Goal: Task Accomplishment & Management: Use online tool/utility

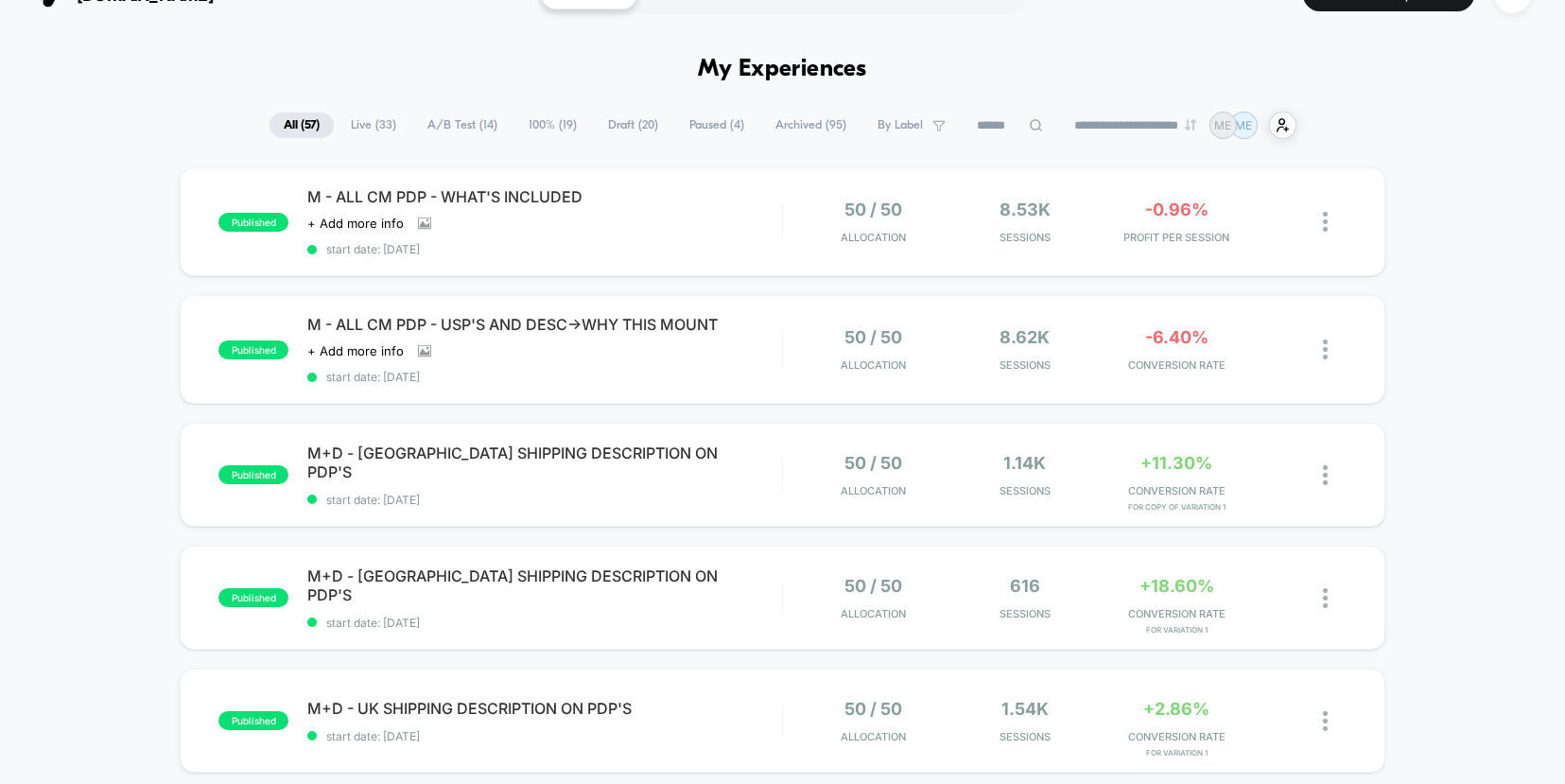
click at [697, 124] on span "Paused ( 4 )" at bounding box center [717, 125] width 83 height 26
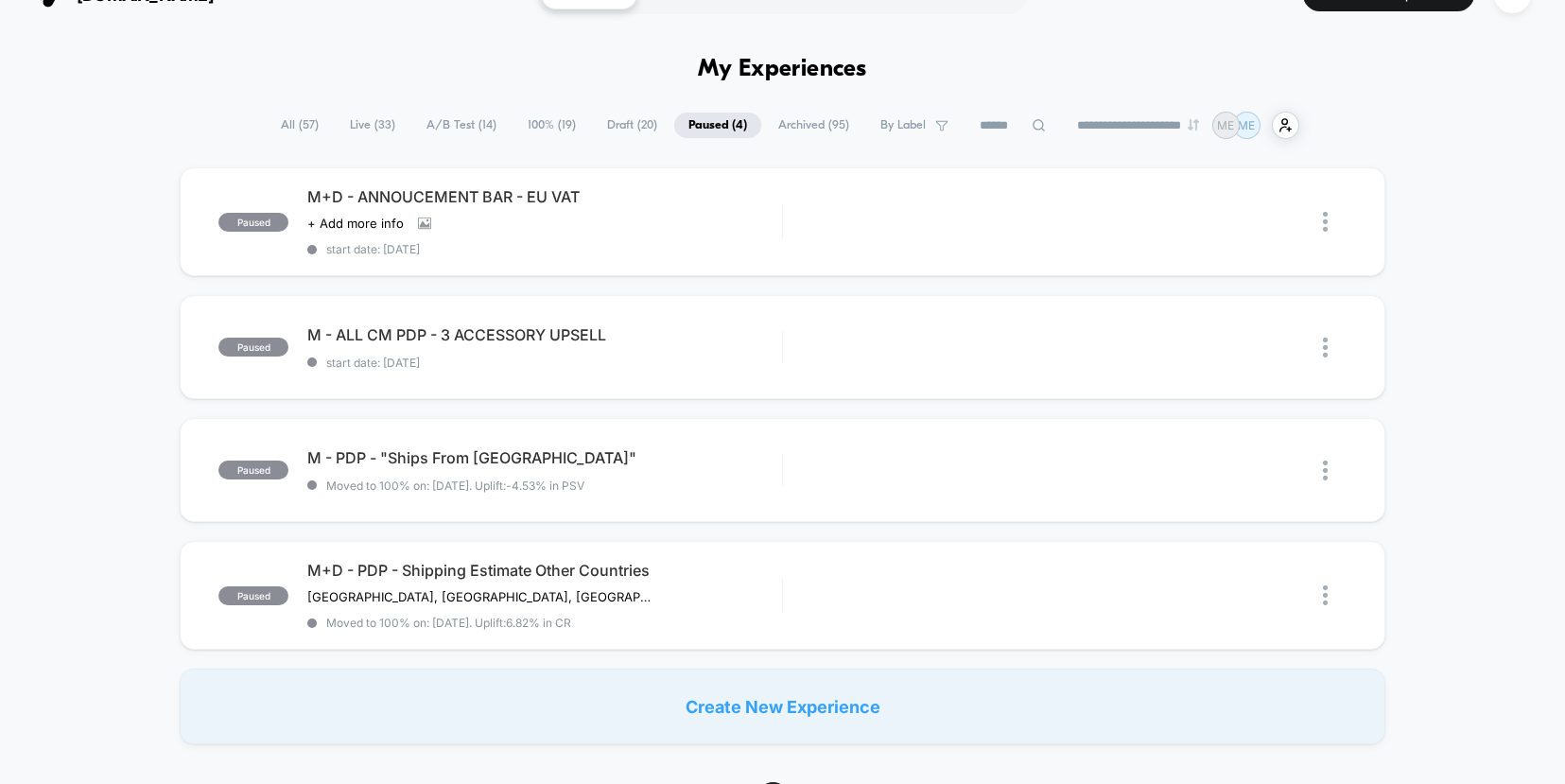
click at [629, 127] on span "Draft ( 20 )" at bounding box center [631, 125] width 78 height 26
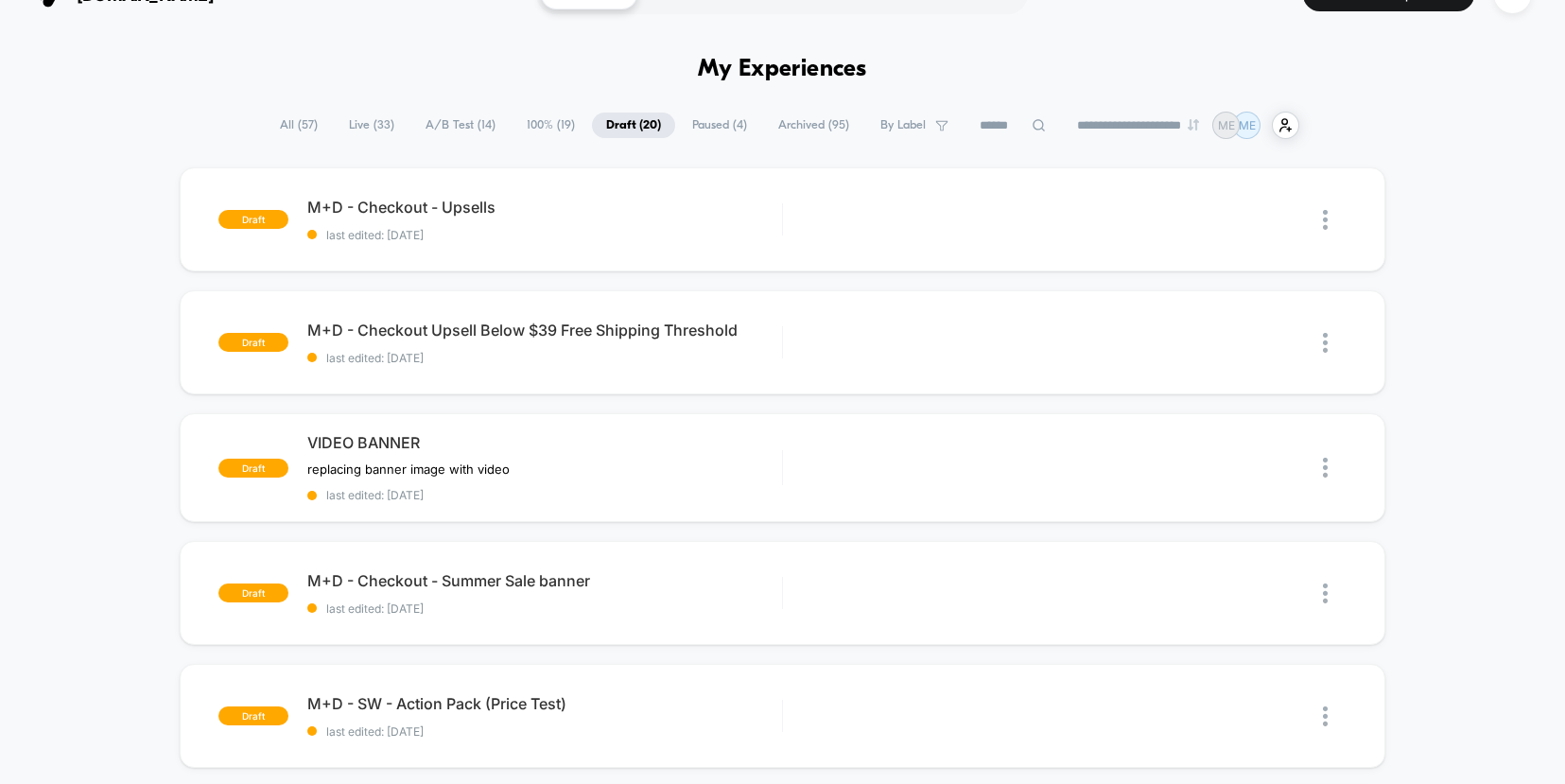
click at [797, 120] on span "Archived ( 95 )" at bounding box center [813, 125] width 99 height 26
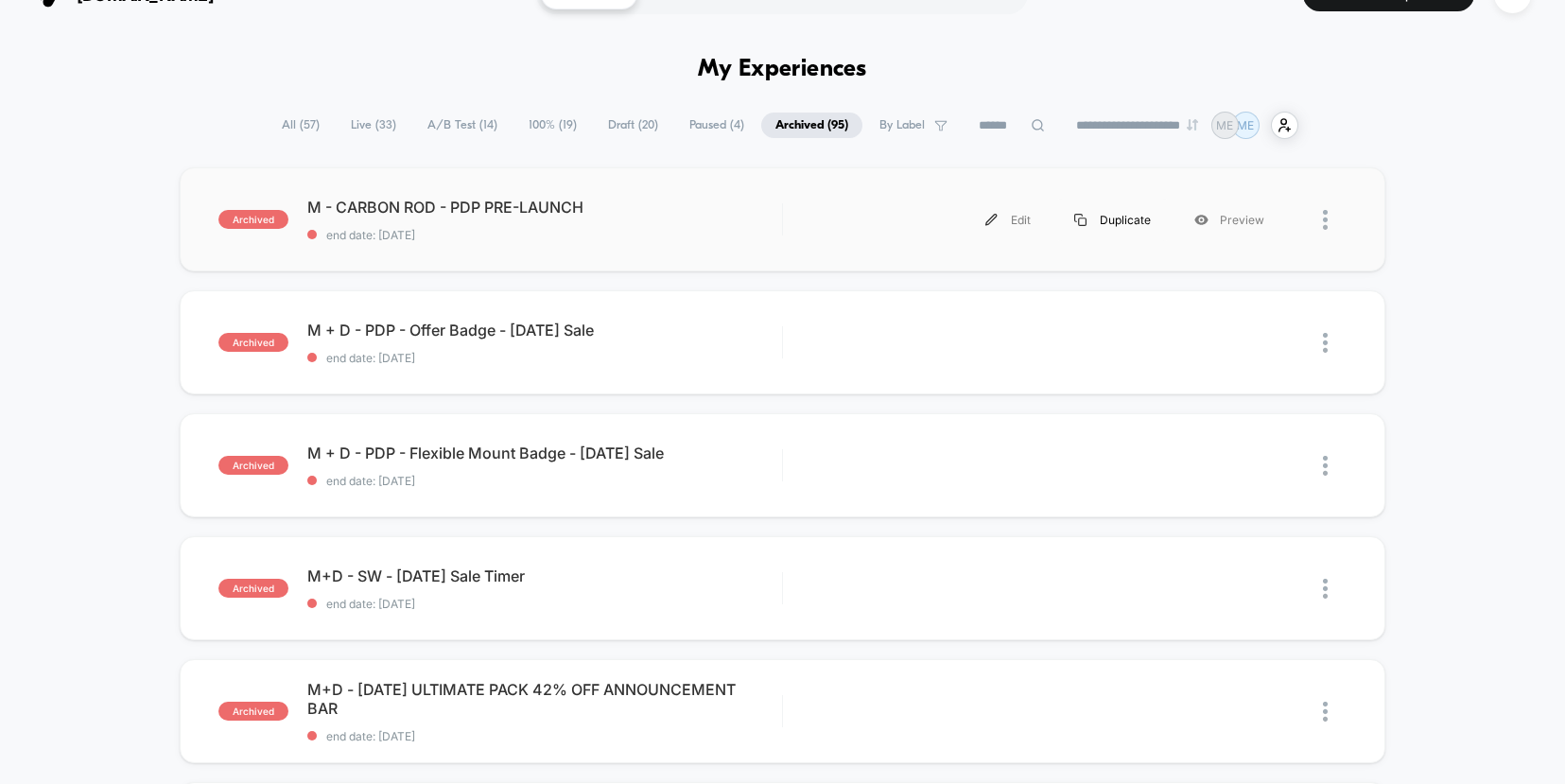
click at [1112, 222] on div "Duplicate" at bounding box center [1112, 220] width 120 height 42
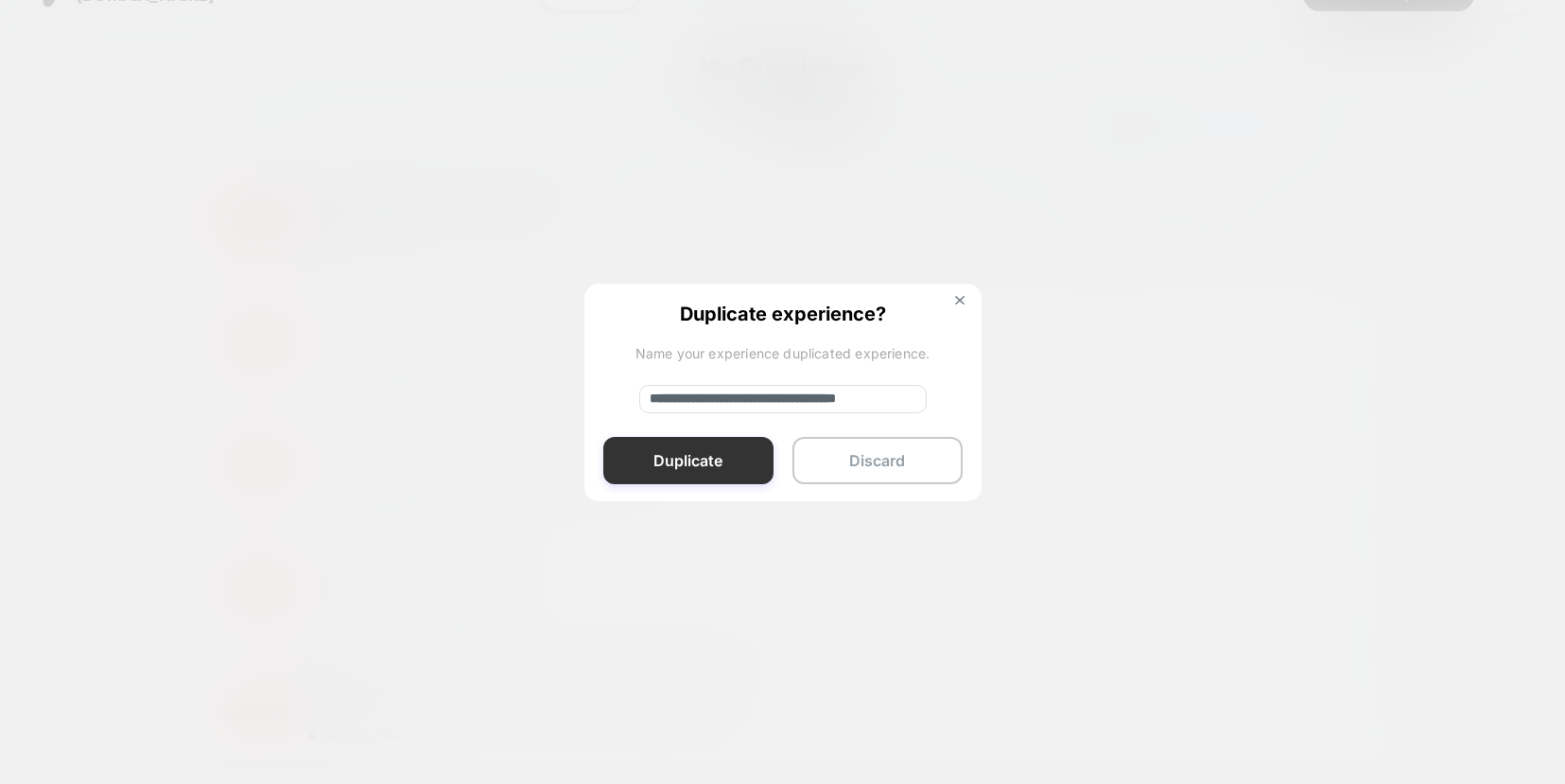
click at [702, 457] on button "Duplicate" at bounding box center [688, 459] width 171 height 47
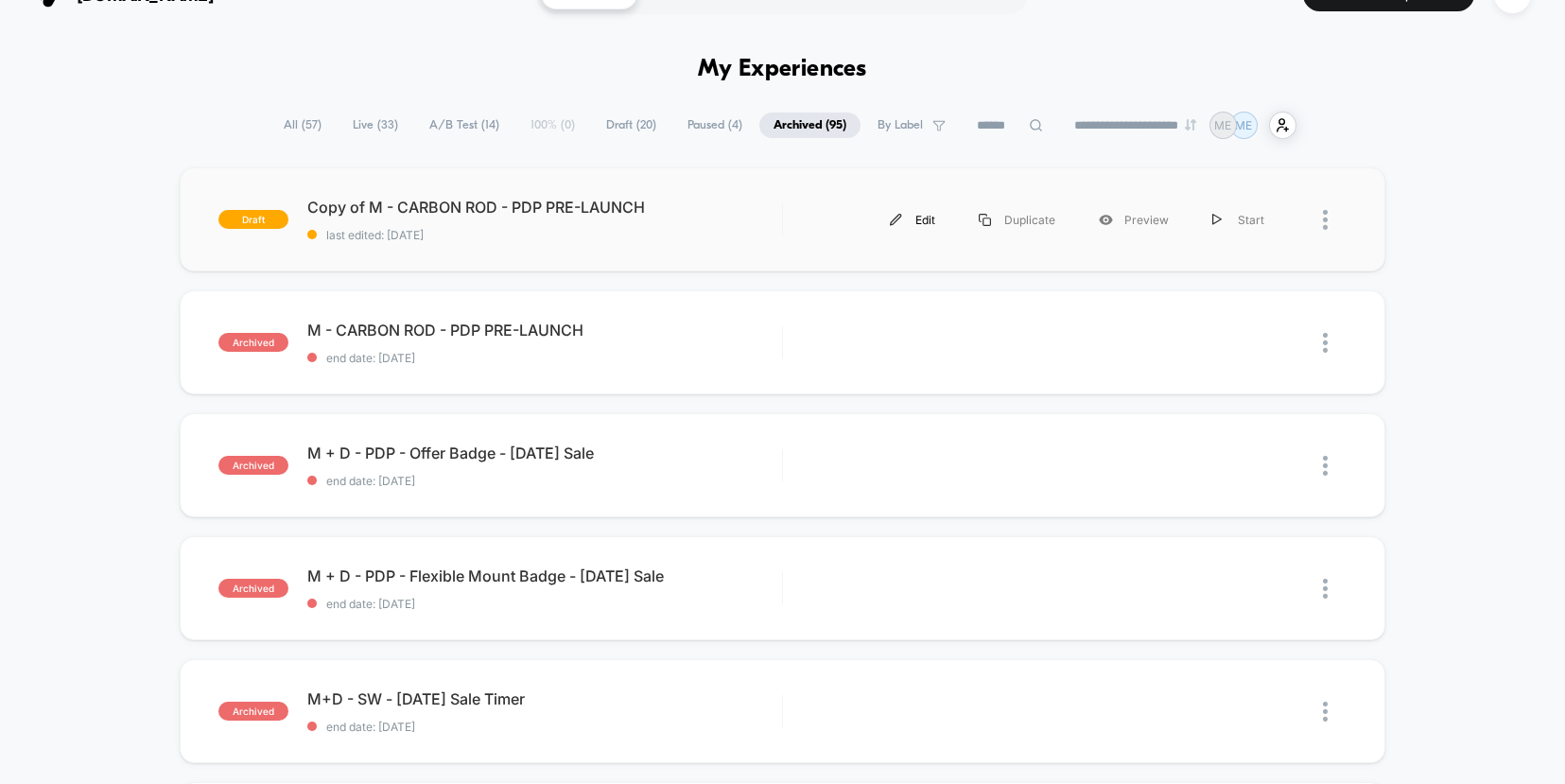
click at [929, 219] on div "Edit" at bounding box center [913, 220] width 89 height 42
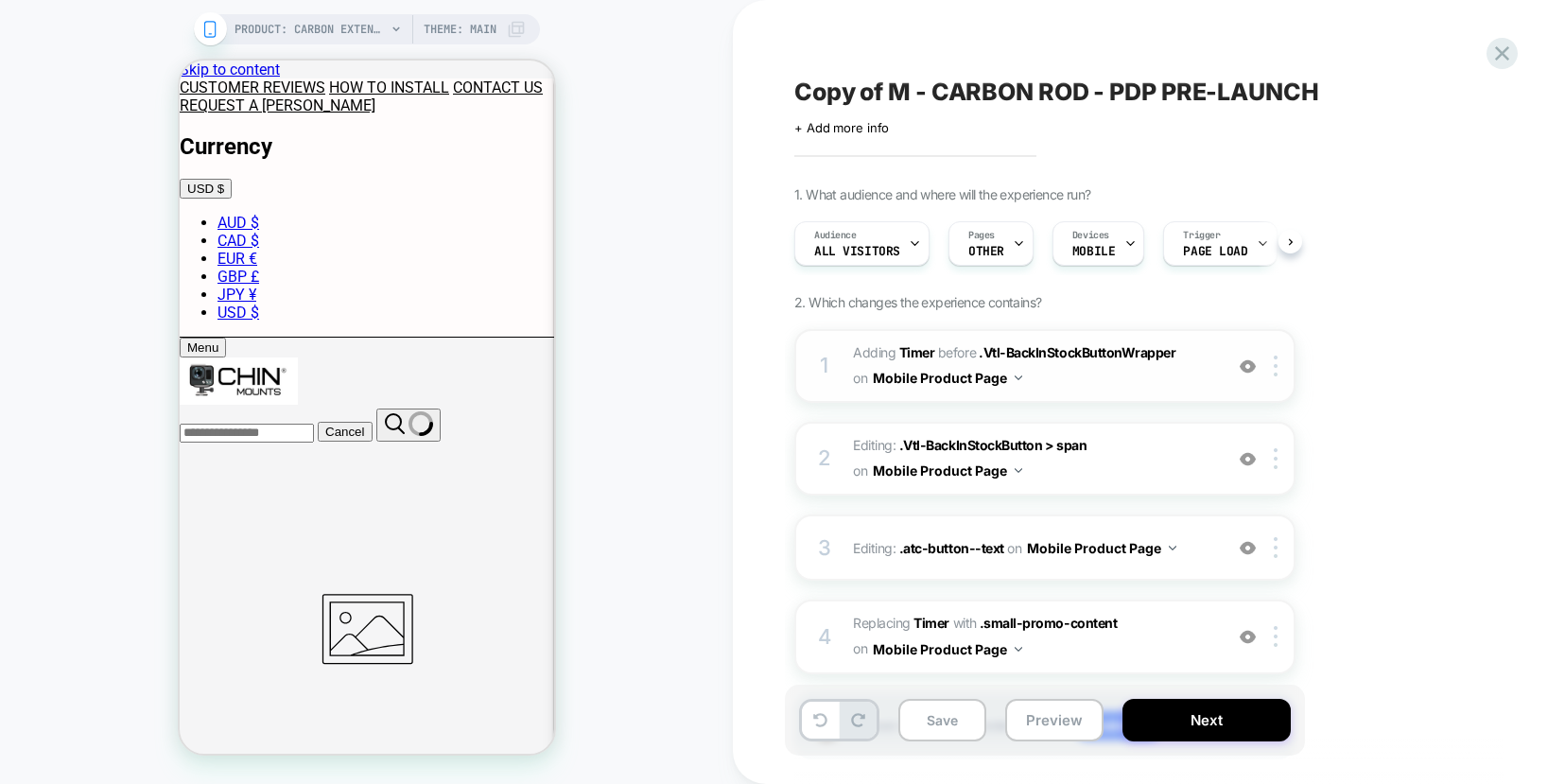
scroll to position [0, 1]
click at [976, 256] on span "OTHER" at bounding box center [985, 251] width 36 height 13
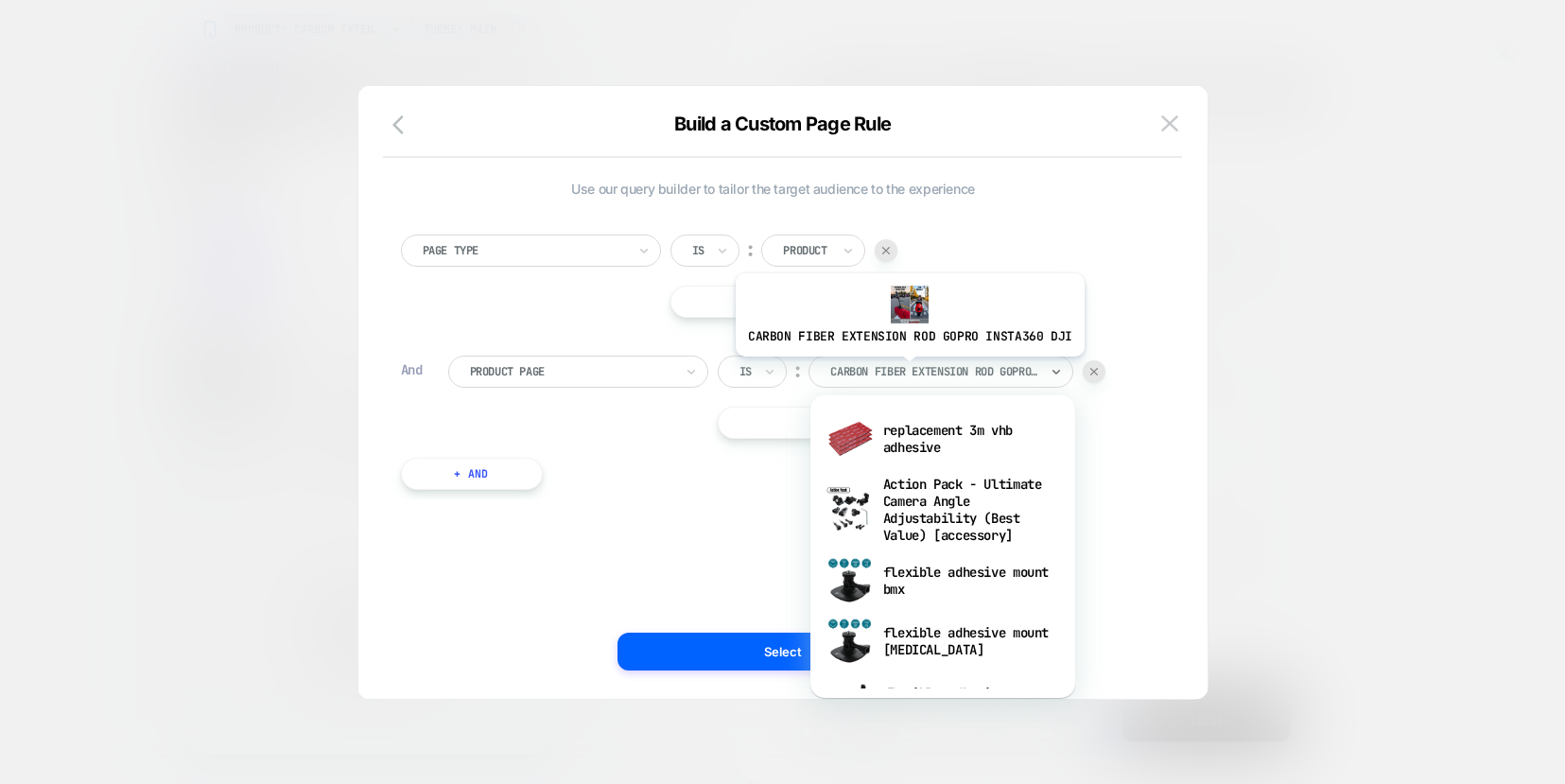
click at [906, 371] on div at bounding box center [935, 372] width 208 height 17
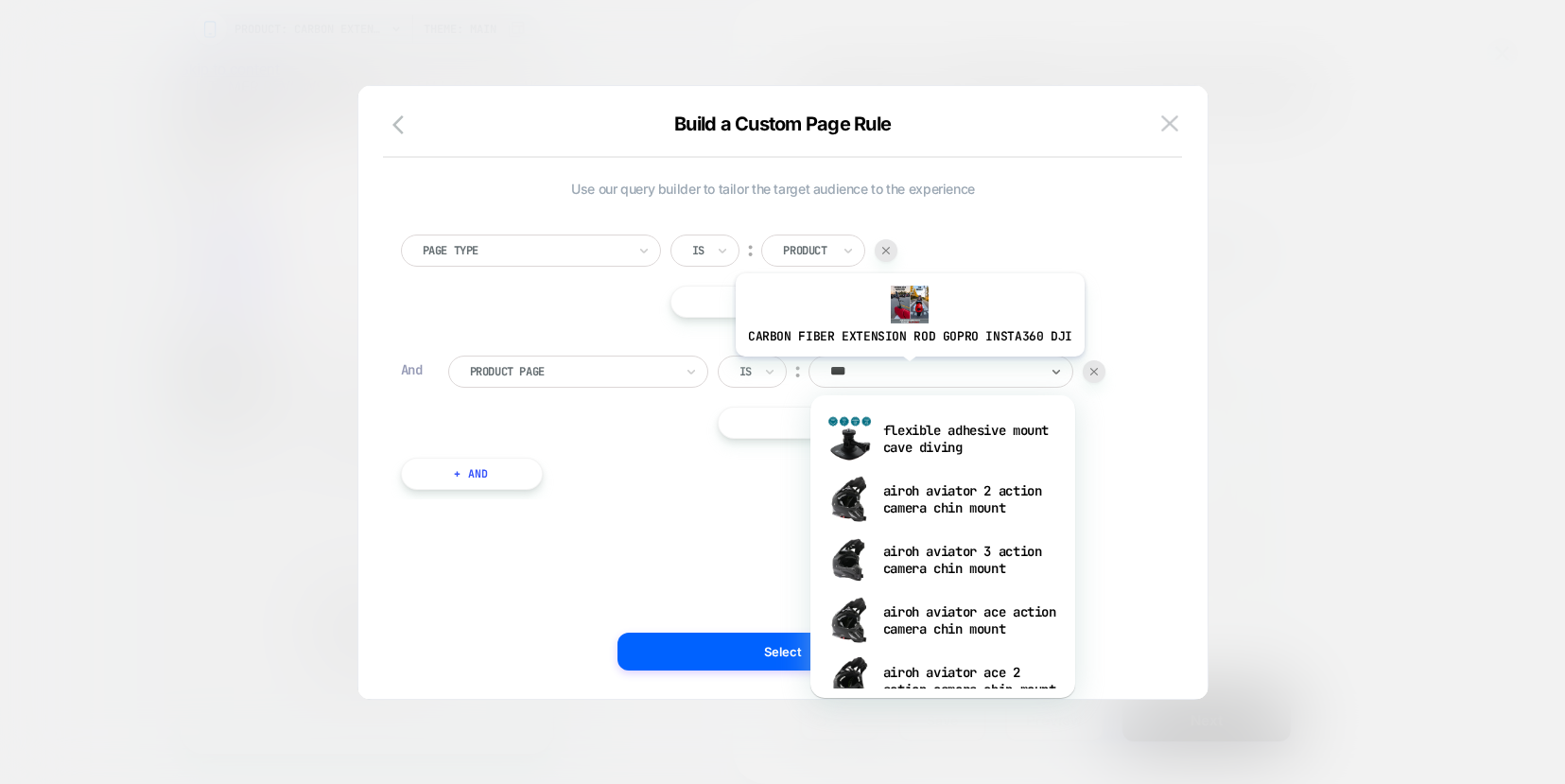
type input "****"
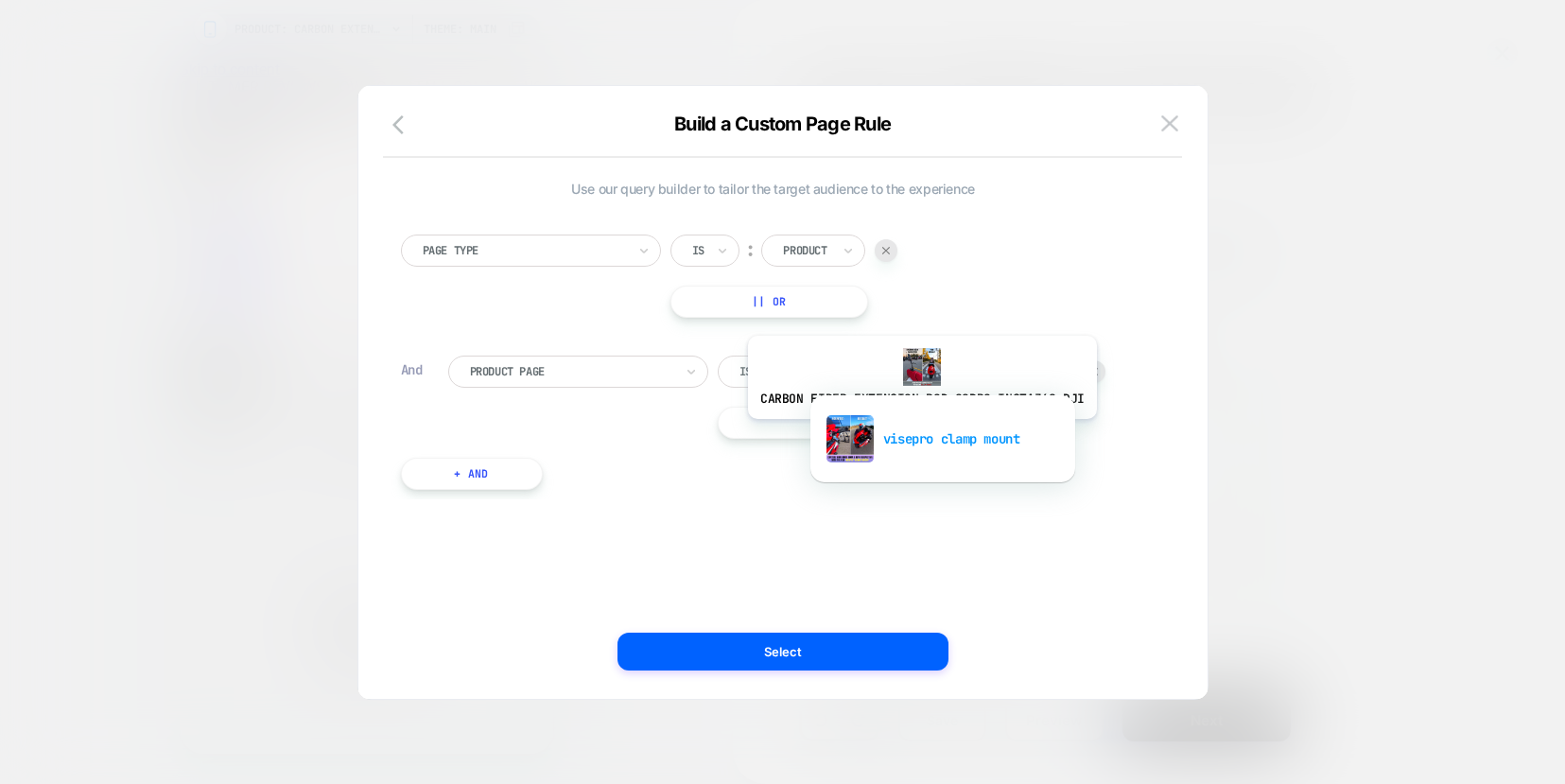
click at [918, 434] on div "visepro clamp mount" at bounding box center [942, 438] width 246 height 61
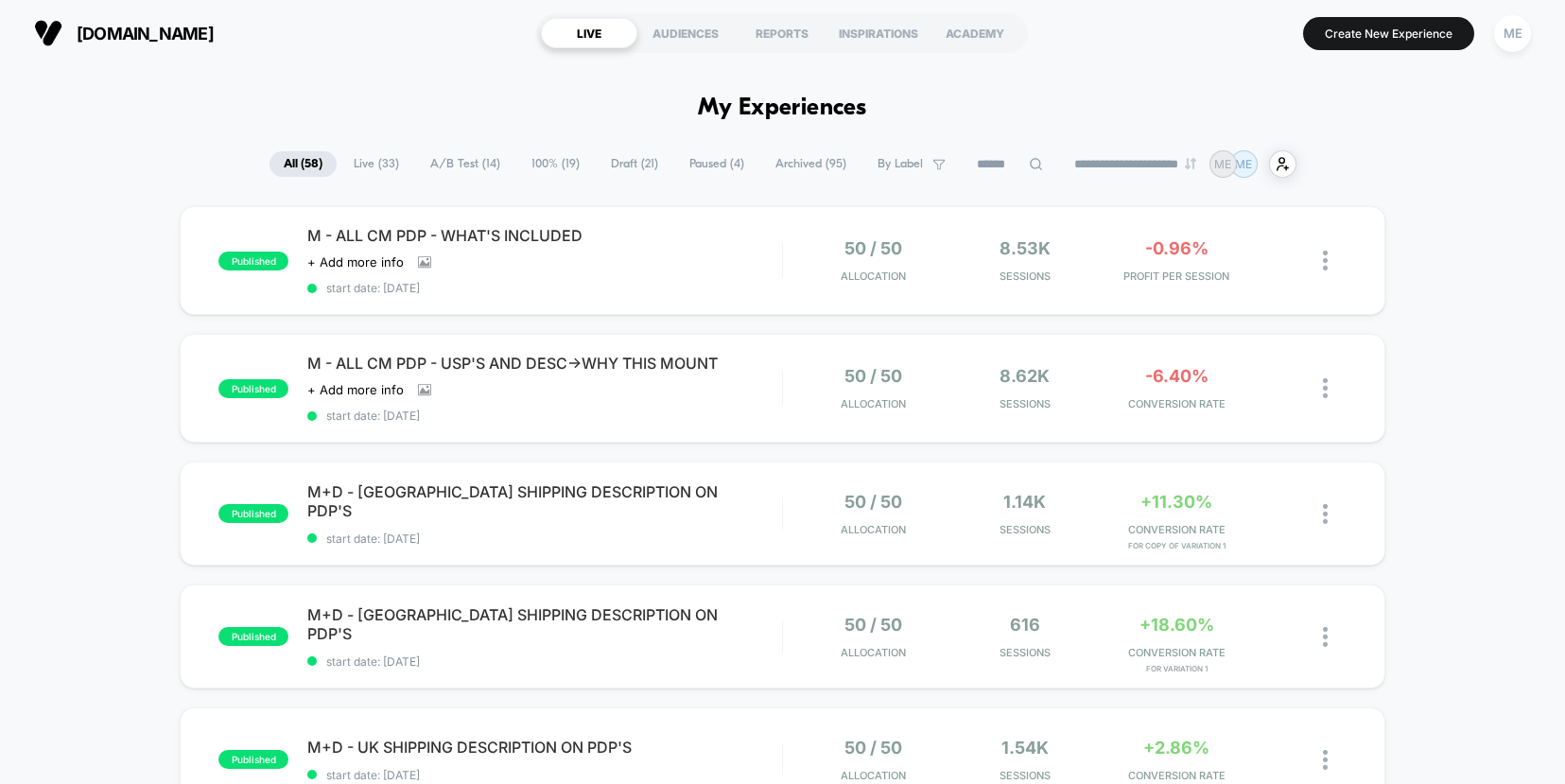
click at [621, 164] on span "Draft ( 21 )" at bounding box center [634, 164] width 76 height 26
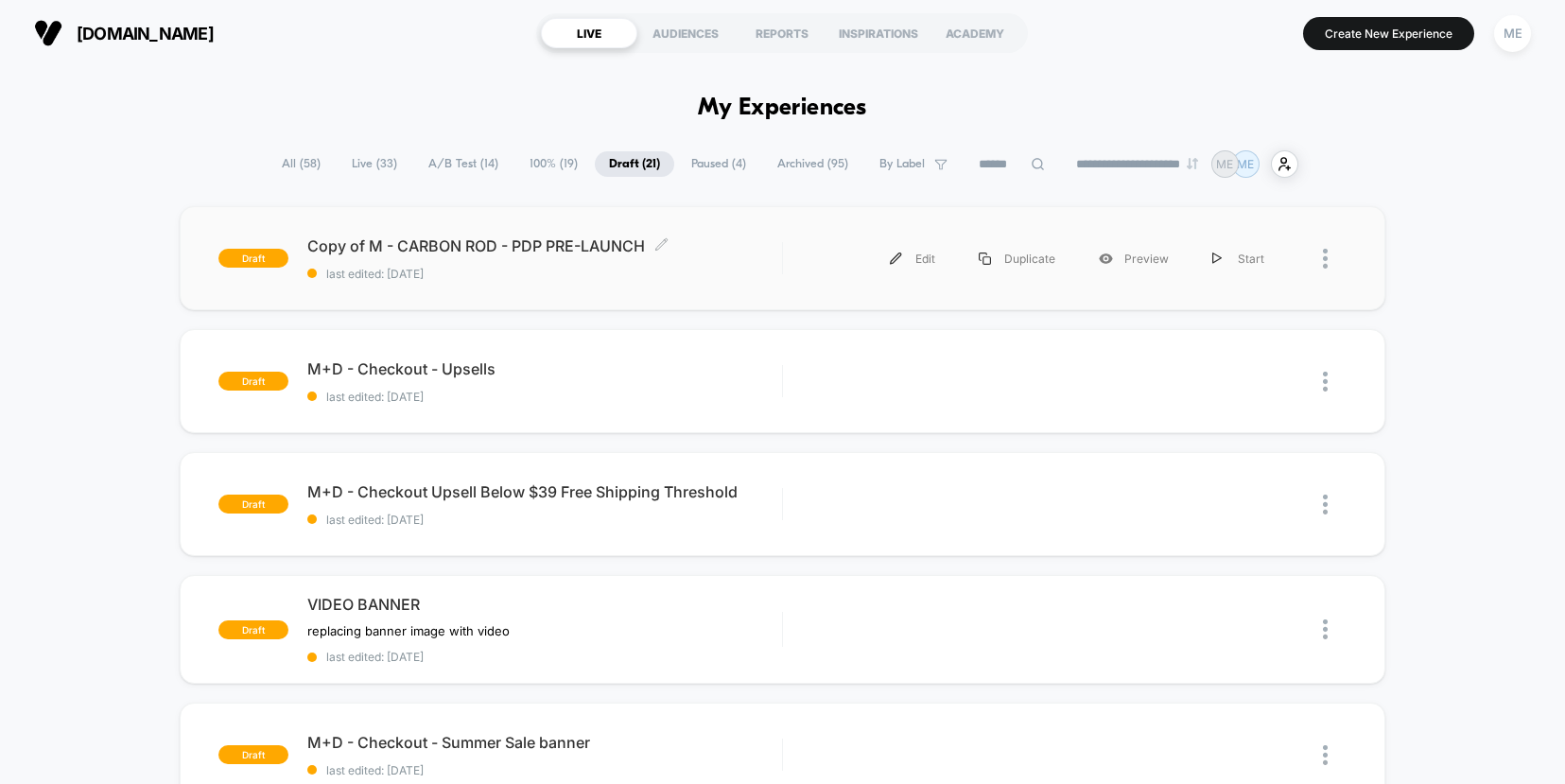
click at [751, 260] on div "Copy of M - CARBON ROD - PDP PRE-LAUNCH Click to edit experience details Click …" at bounding box center [544, 258] width 474 height 44
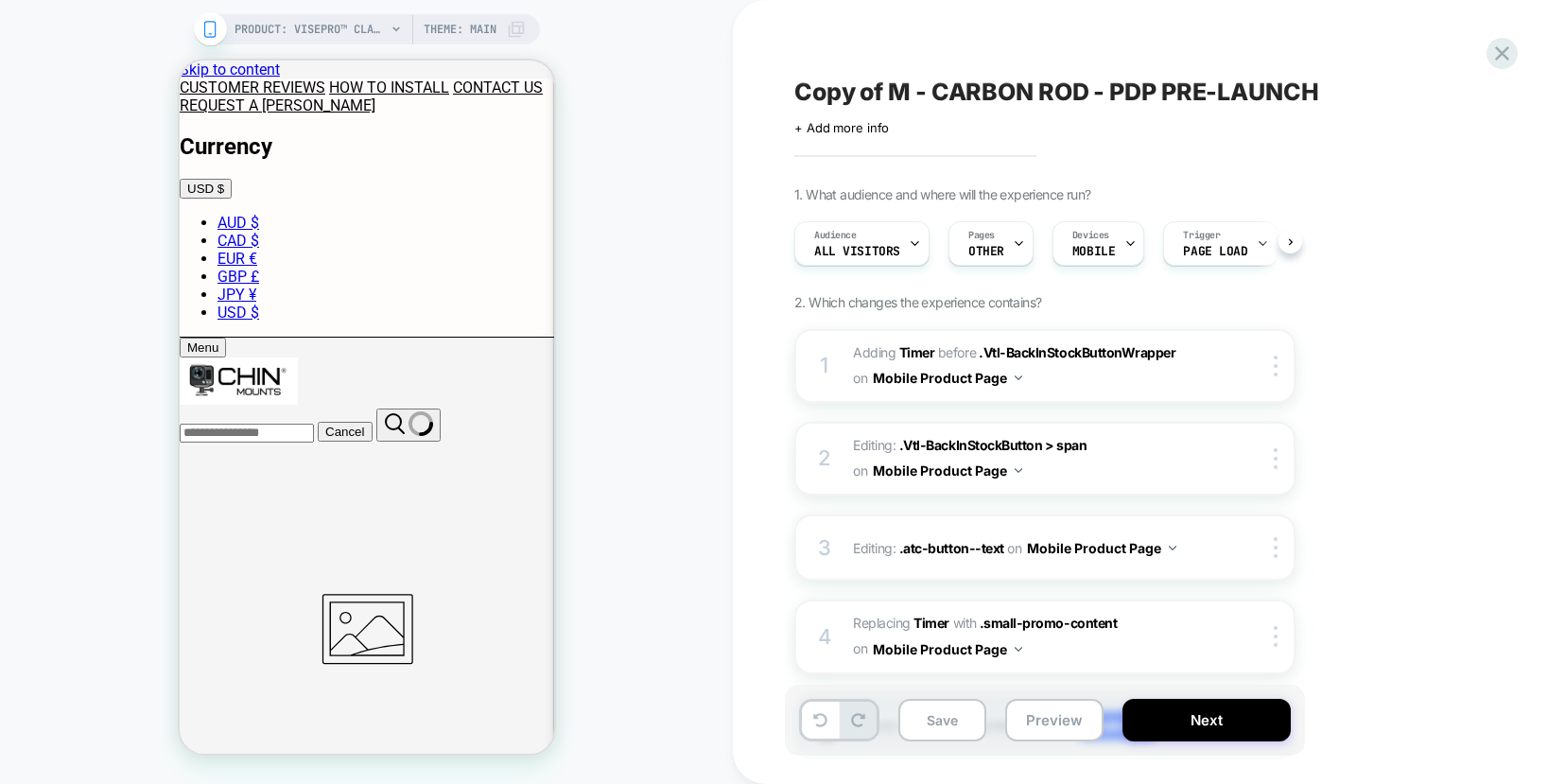
scroll to position [0, 1]
click at [1043, 382] on span "#_loomi_addon_1758650334281_dup1759780671 Adding Timer BEFORE .Vtl-BackInStockB…" at bounding box center [1033, 365] width 360 height 51
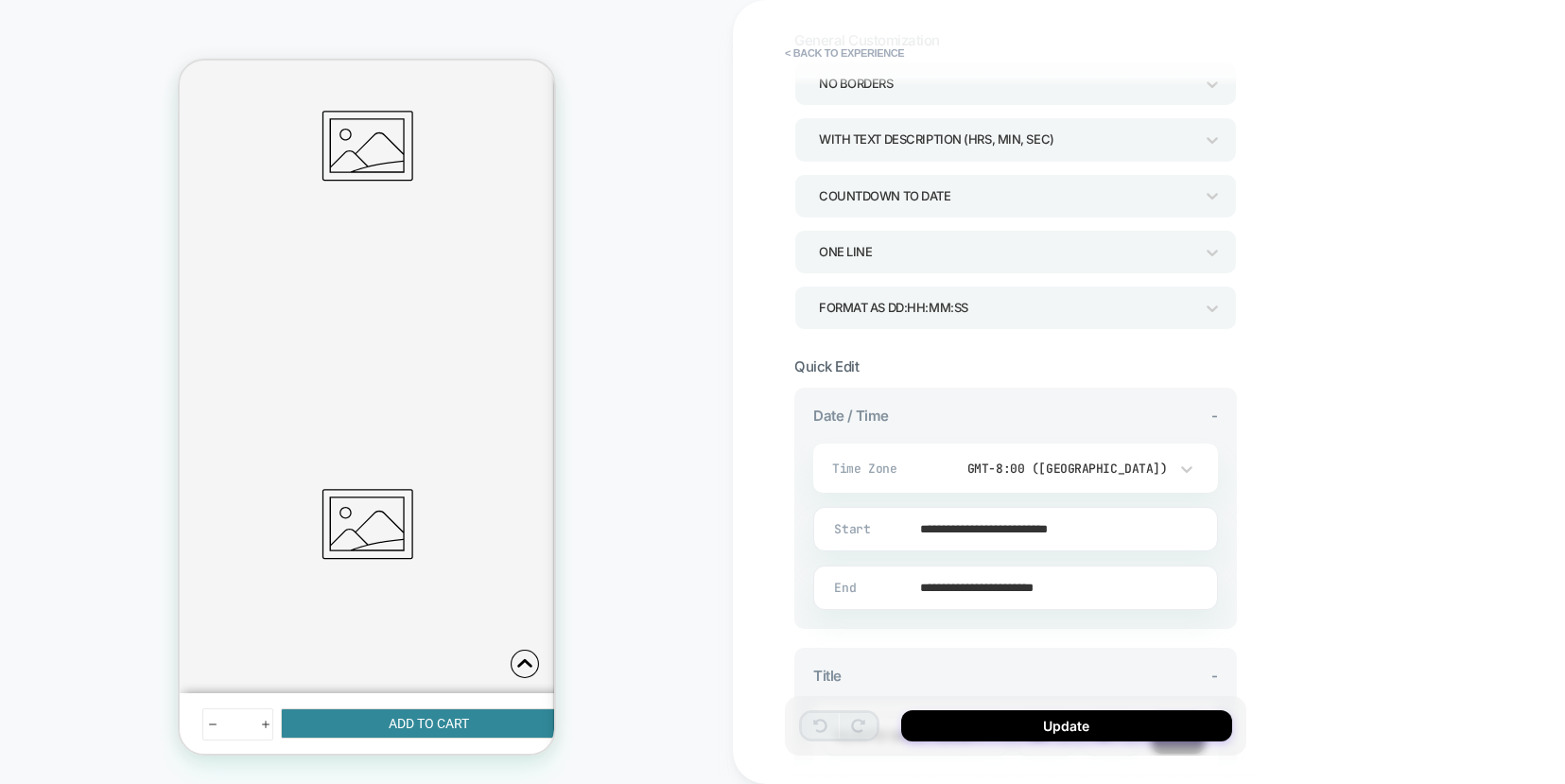
scroll to position [126, 0]
click at [1056, 586] on input "**********" at bounding box center [1012, 586] width 403 height 44
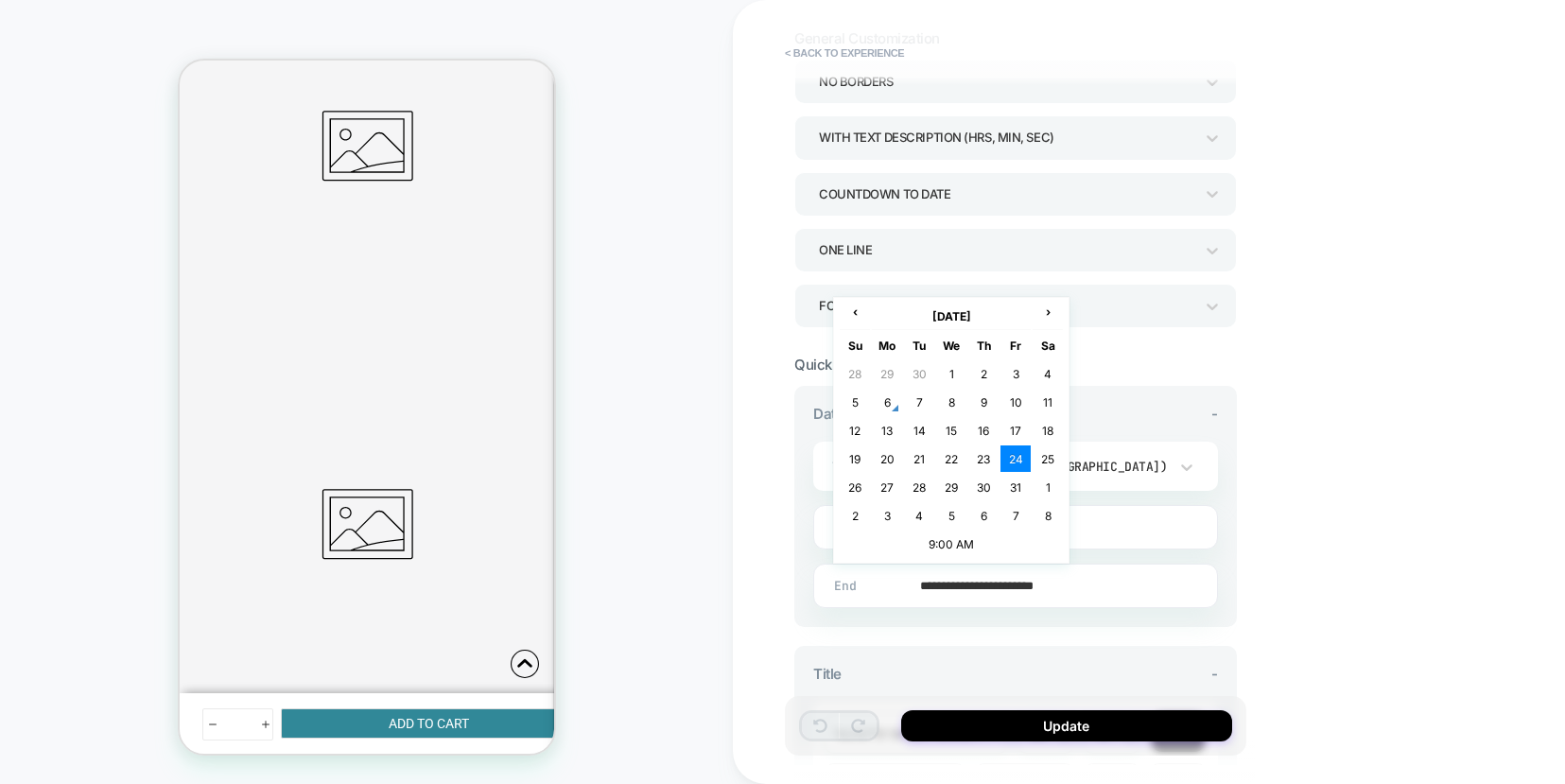
click at [1051, 582] on input "**********" at bounding box center [1012, 586] width 403 height 44
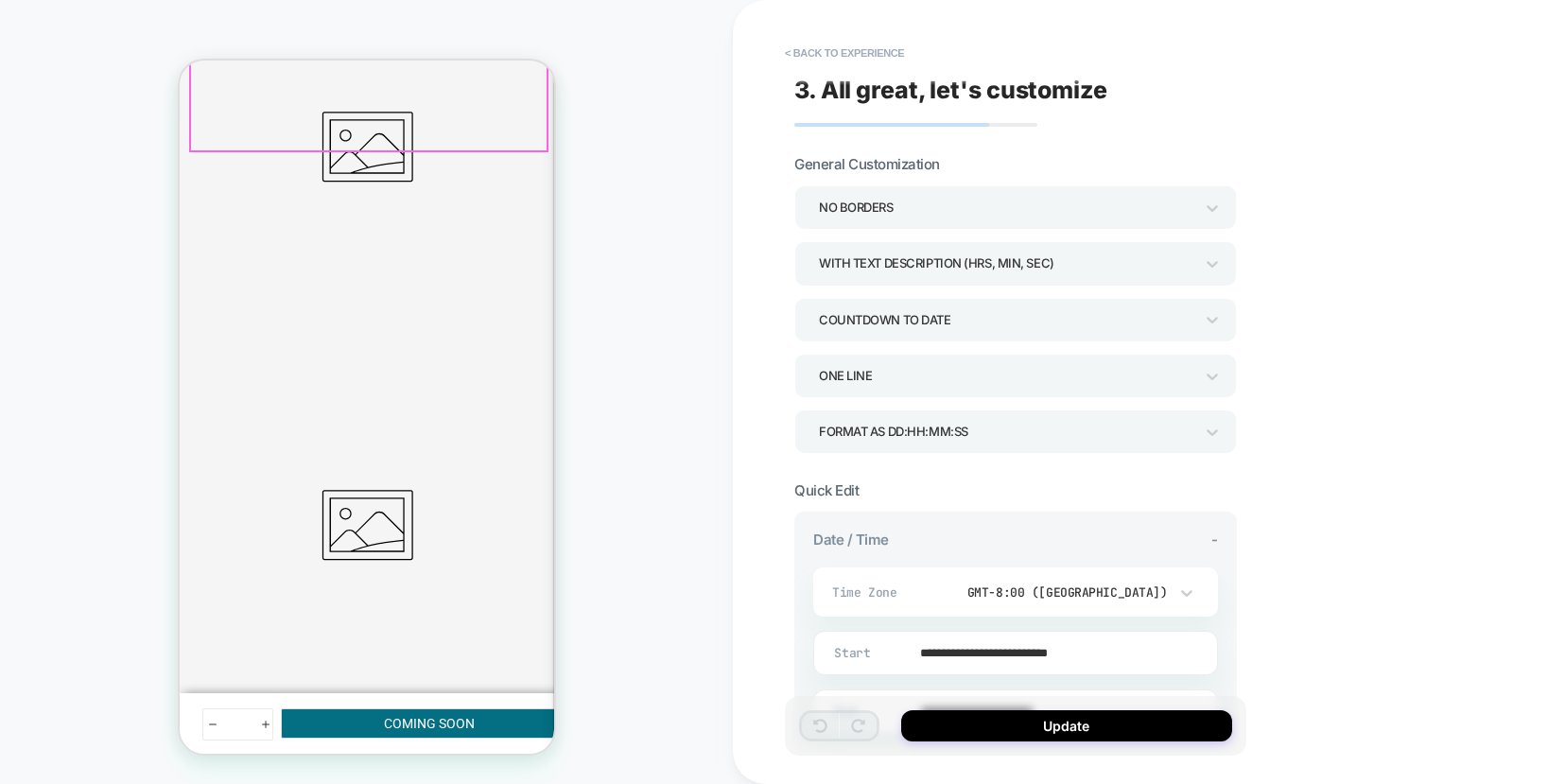
scroll to position [483, 0]
click at [1181, 589] on icon at bounding box center [1187, 593] width 19 height 19
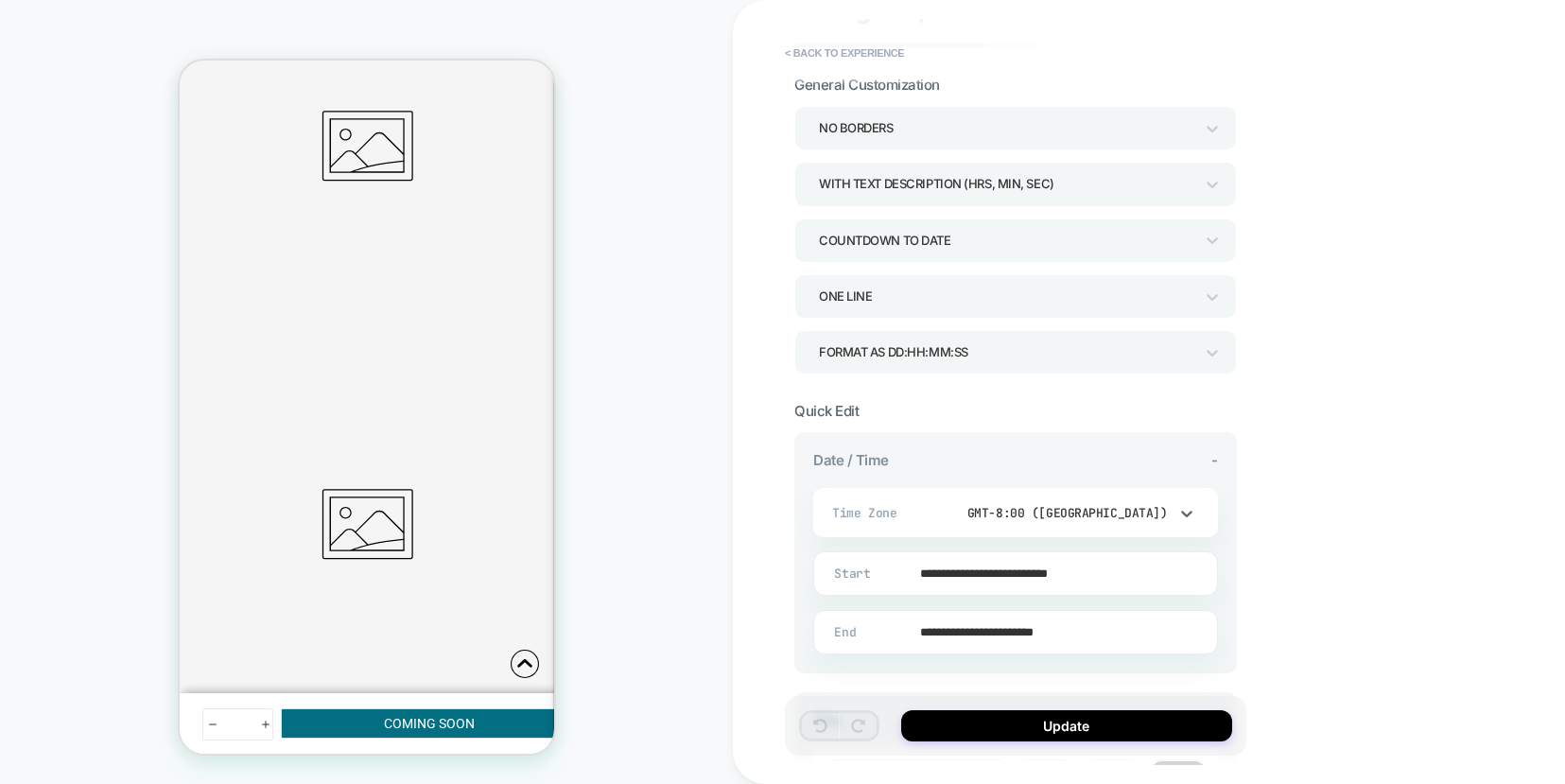
click at [1125, 534] on div "Time Zone Select is focused , press Down to open the menu, GMT-8:00 ([GEOGRAPHI…" at bounding box center [1016, 511] width 405 height 49
click at [1102, 510] on div "GMT-8:00 ([GEOGRAPHIC_DATA])" at bounding box center [1056, 512] width 225 height 16
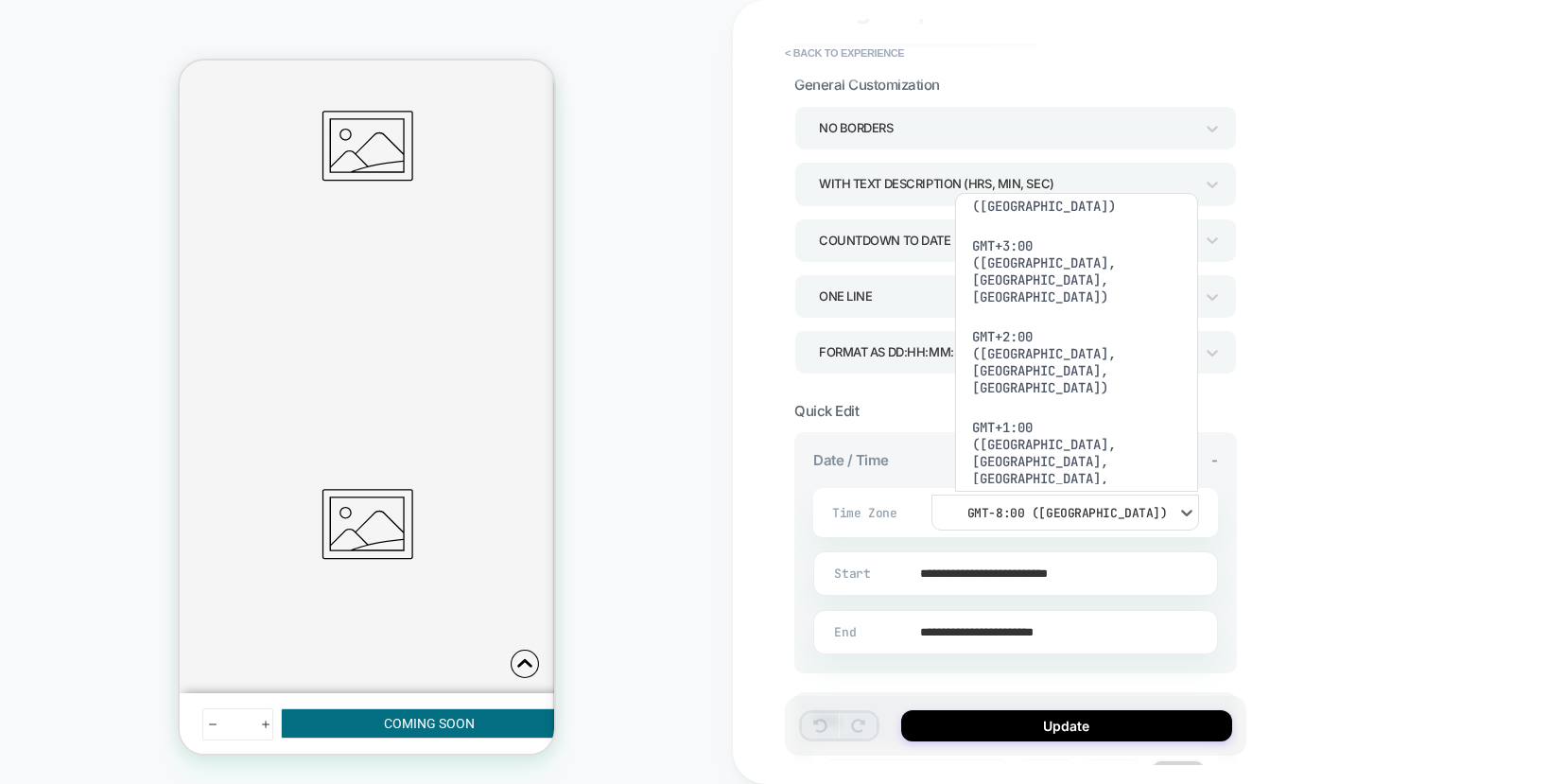
scroll to position [1482, 0]
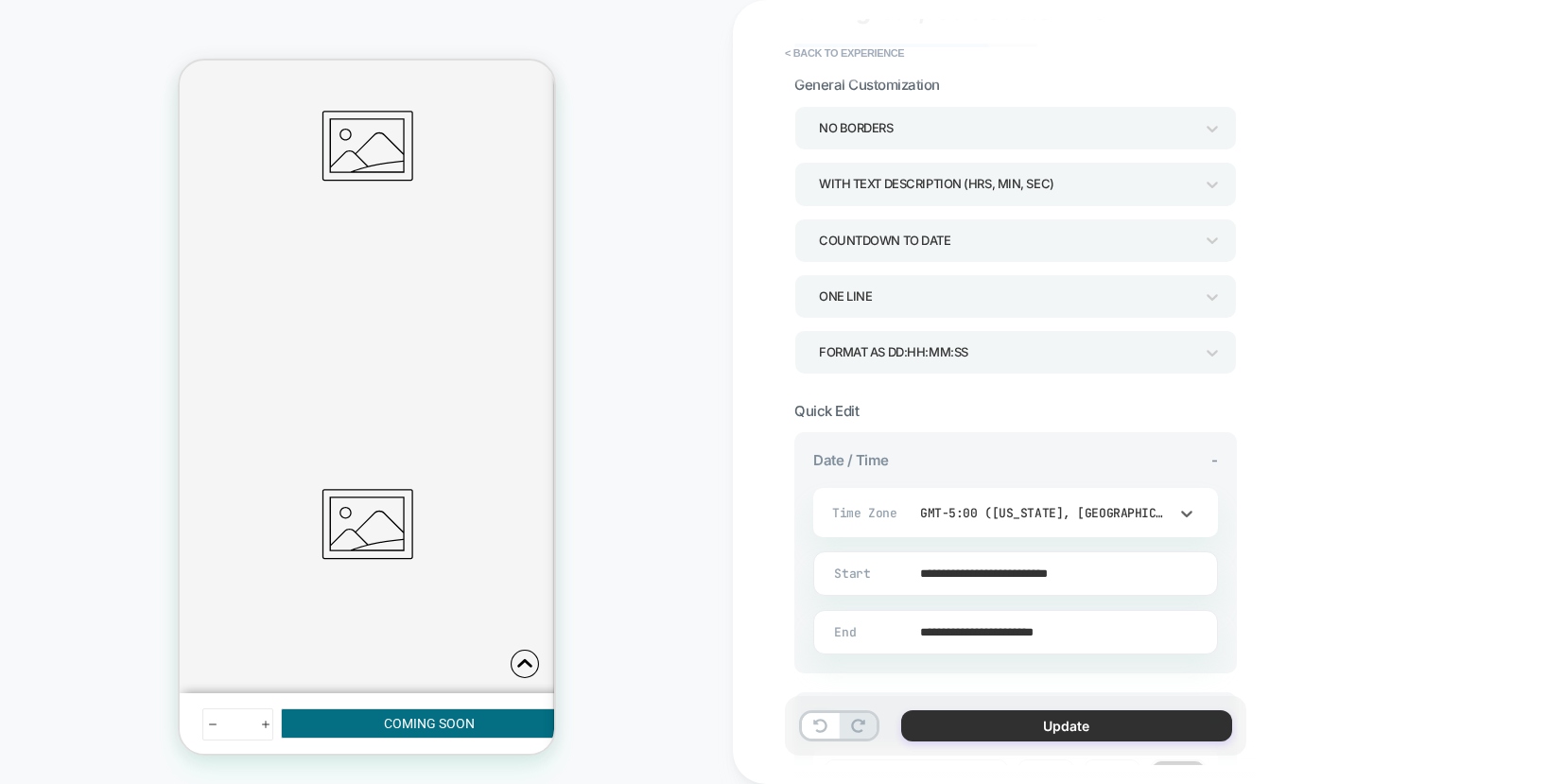
click at [1059, 720] on button "Update" at bounding box center [1067, 725] width 332 height 31
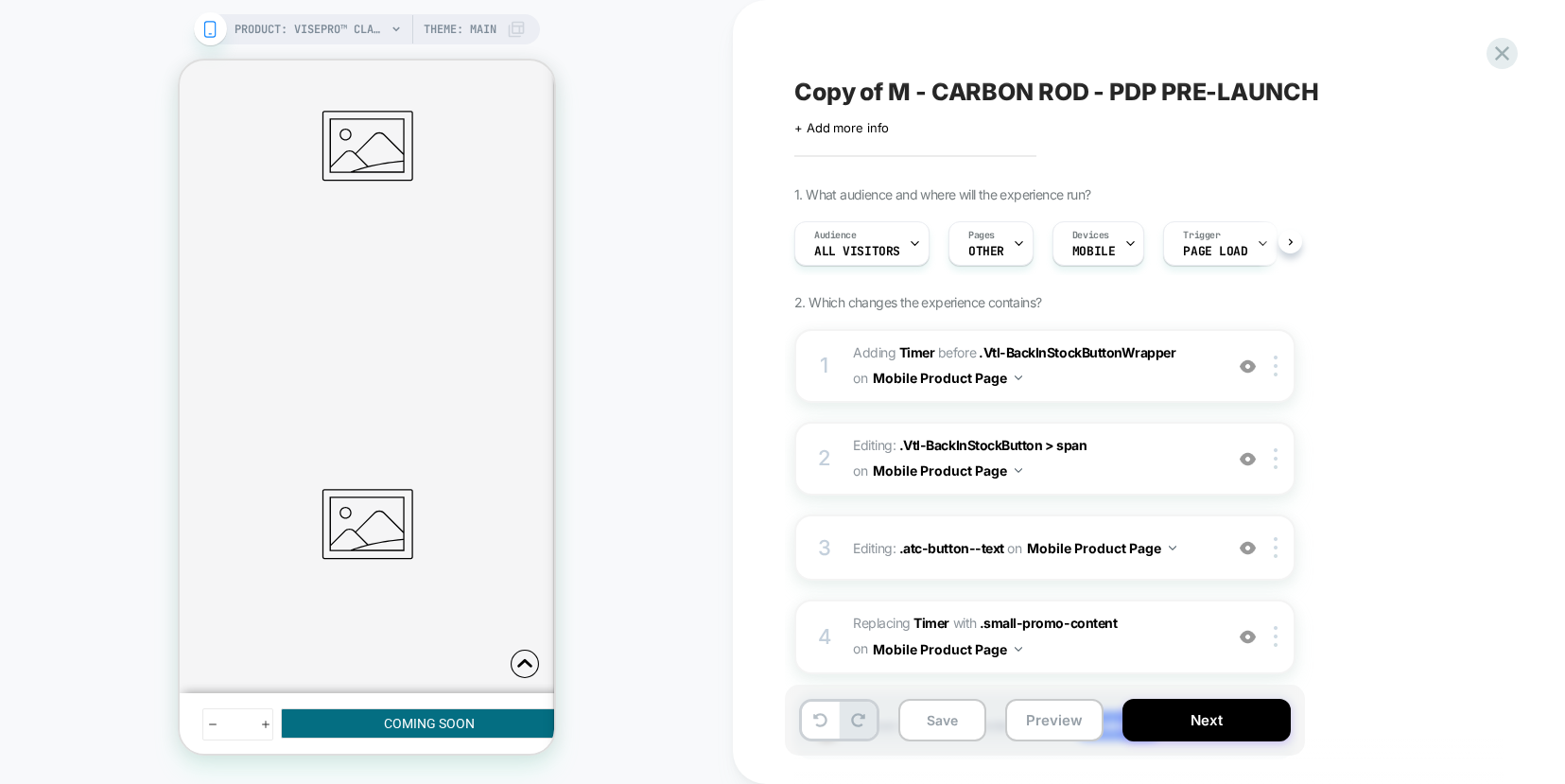
scroll to position [0, 1]
click at [1123, 460] on span "Editing : .Vtl-BackInStockButton > span .Vtl-BackInStockButton > span on Mobile…" at bounding box center [1033, 458] width 360 height 51
click at [1038, 535] on div "on Mobile Product Page" at bounding box center [1092, 548] width 170 height 27
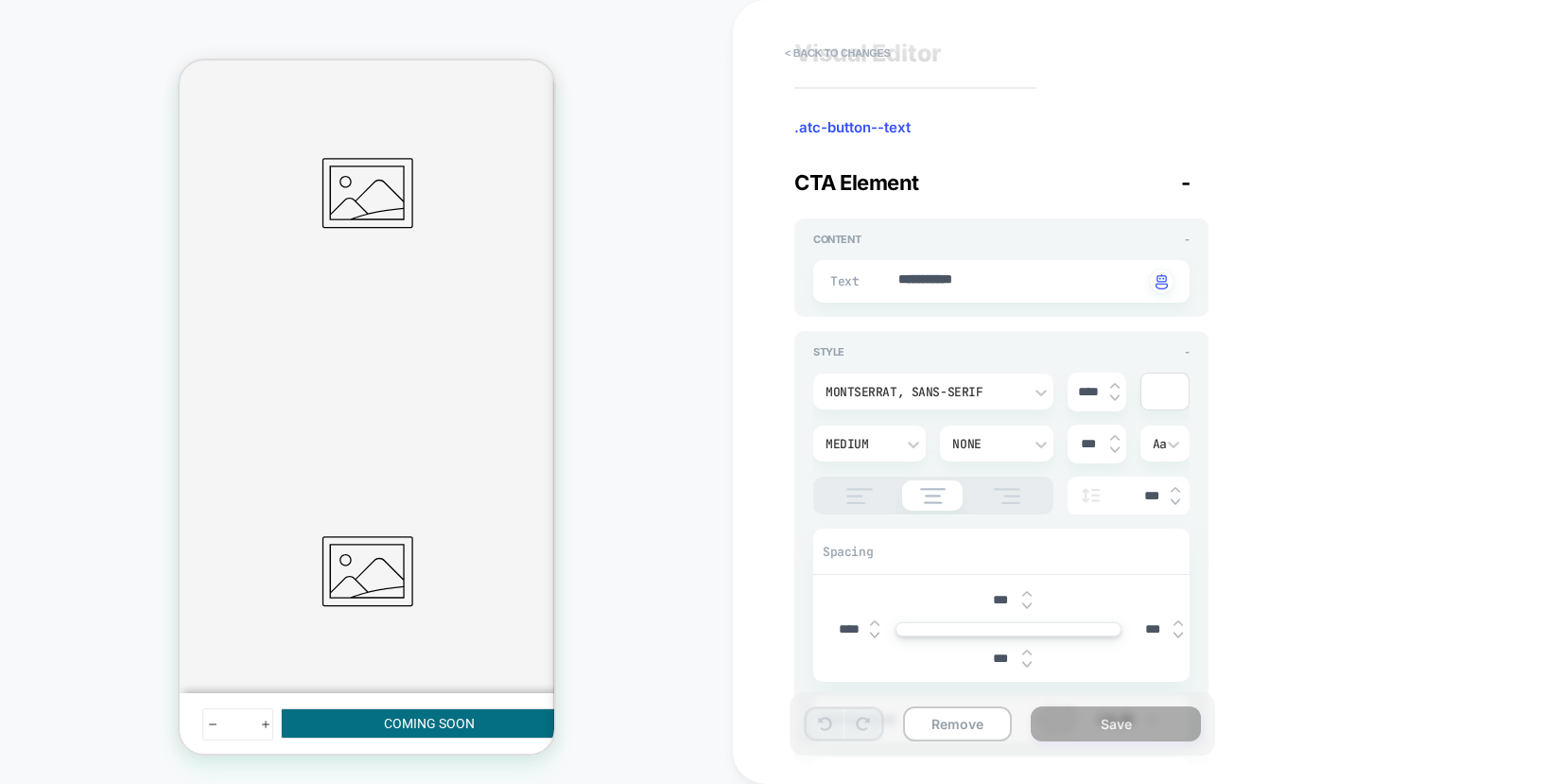
scroll to position [39, 0]
click at [849, 58] on button "< Back to changes" at bounding box center [838, 52] width 125 height 30
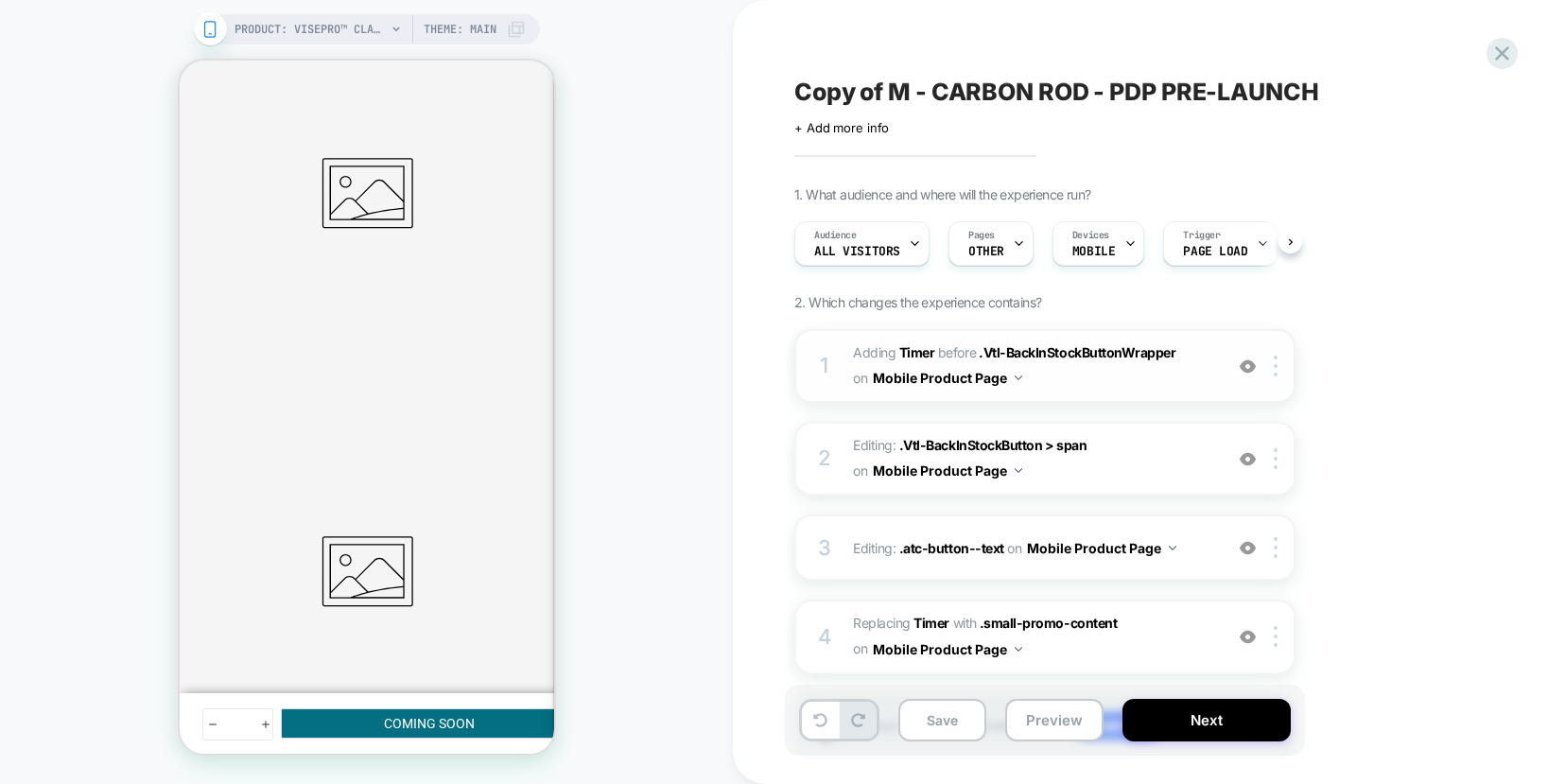
scroll to position [117, 0]
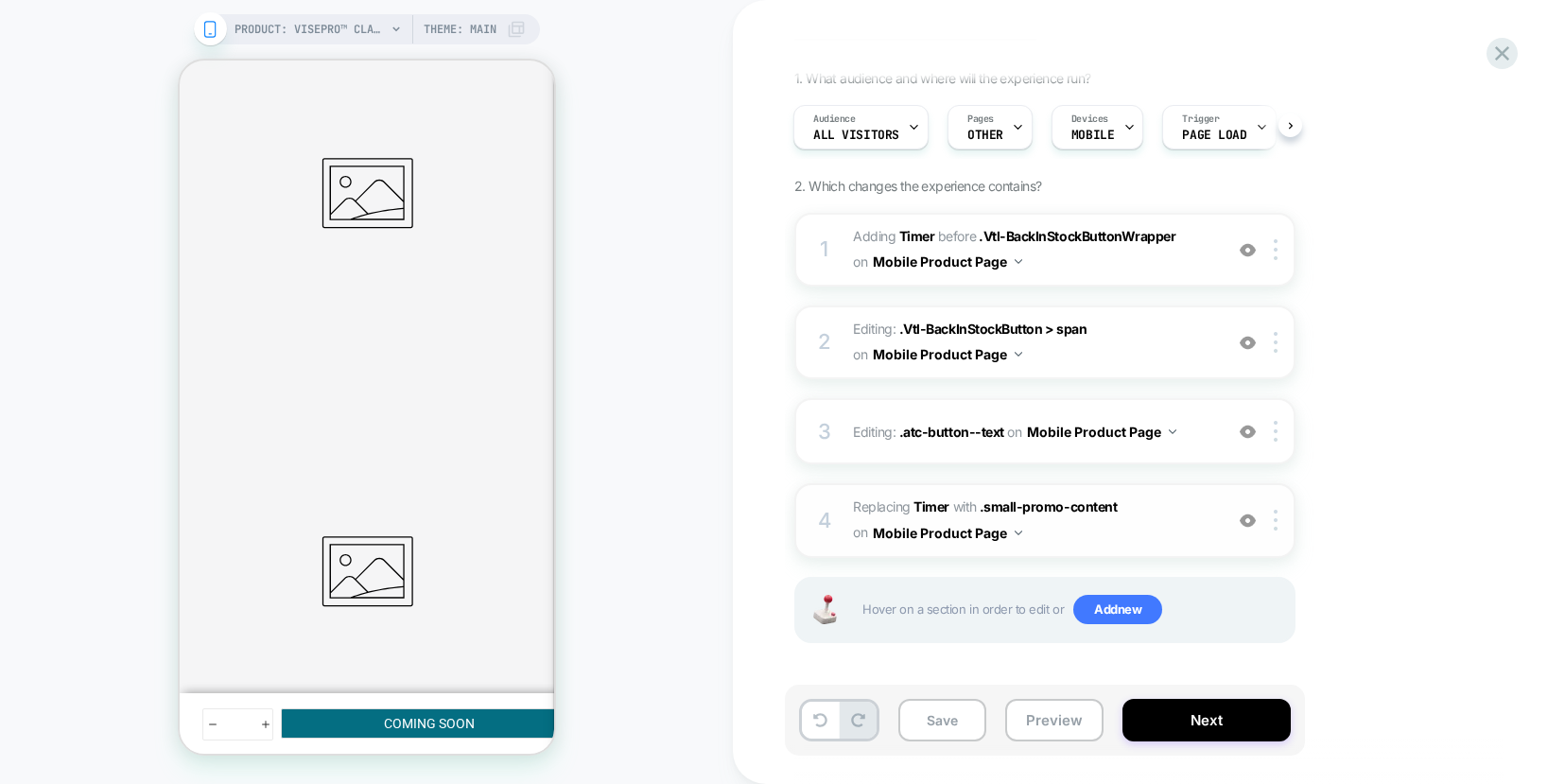
click at [1078, 530] on span "#_loomi_addon_1758651013808_dup1759780671 Replacing Timer WITH .small-promo-con…" at bounding box center [1033, 519] width 360 height 51
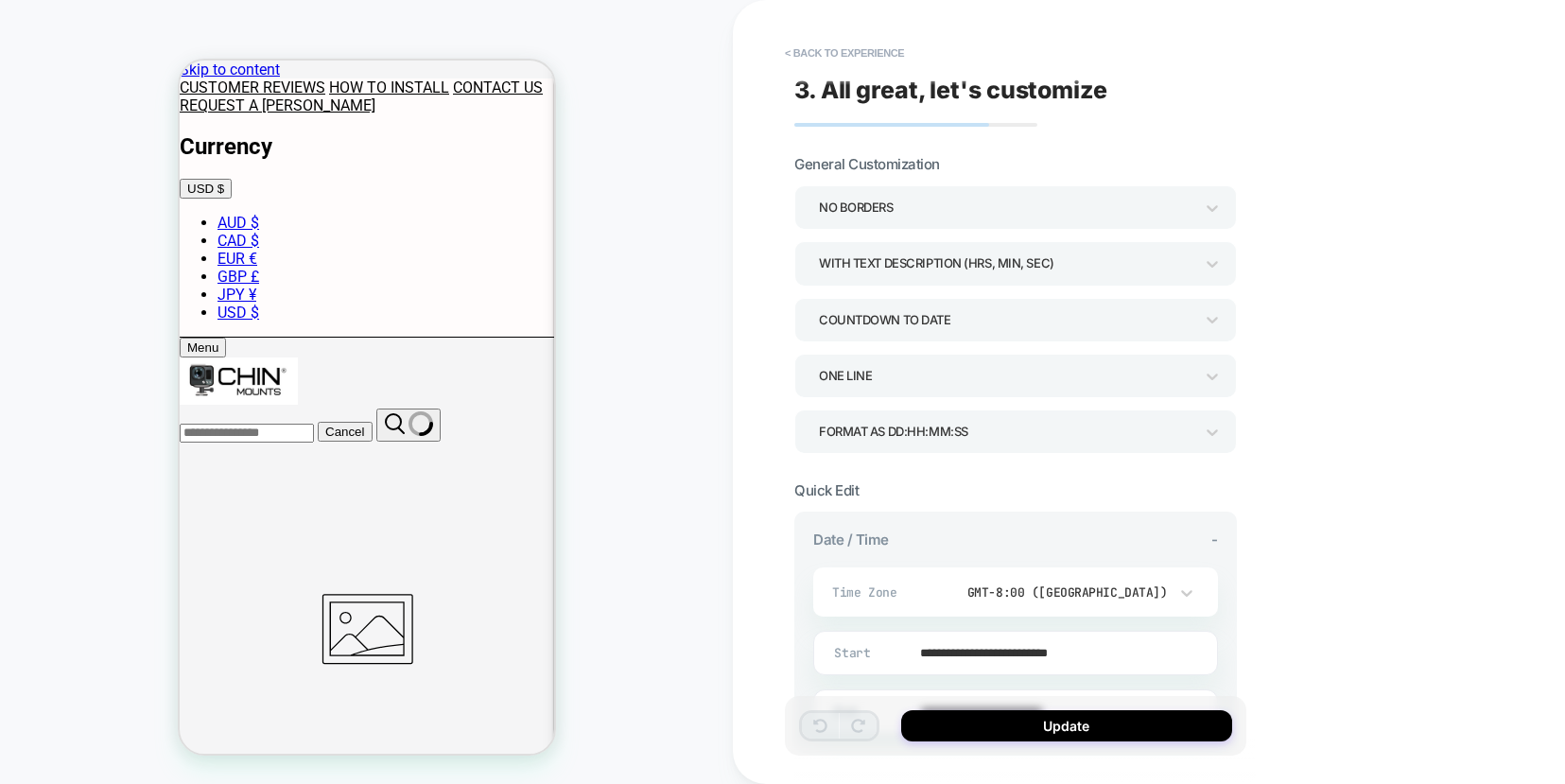
scroll to position [99, 0]
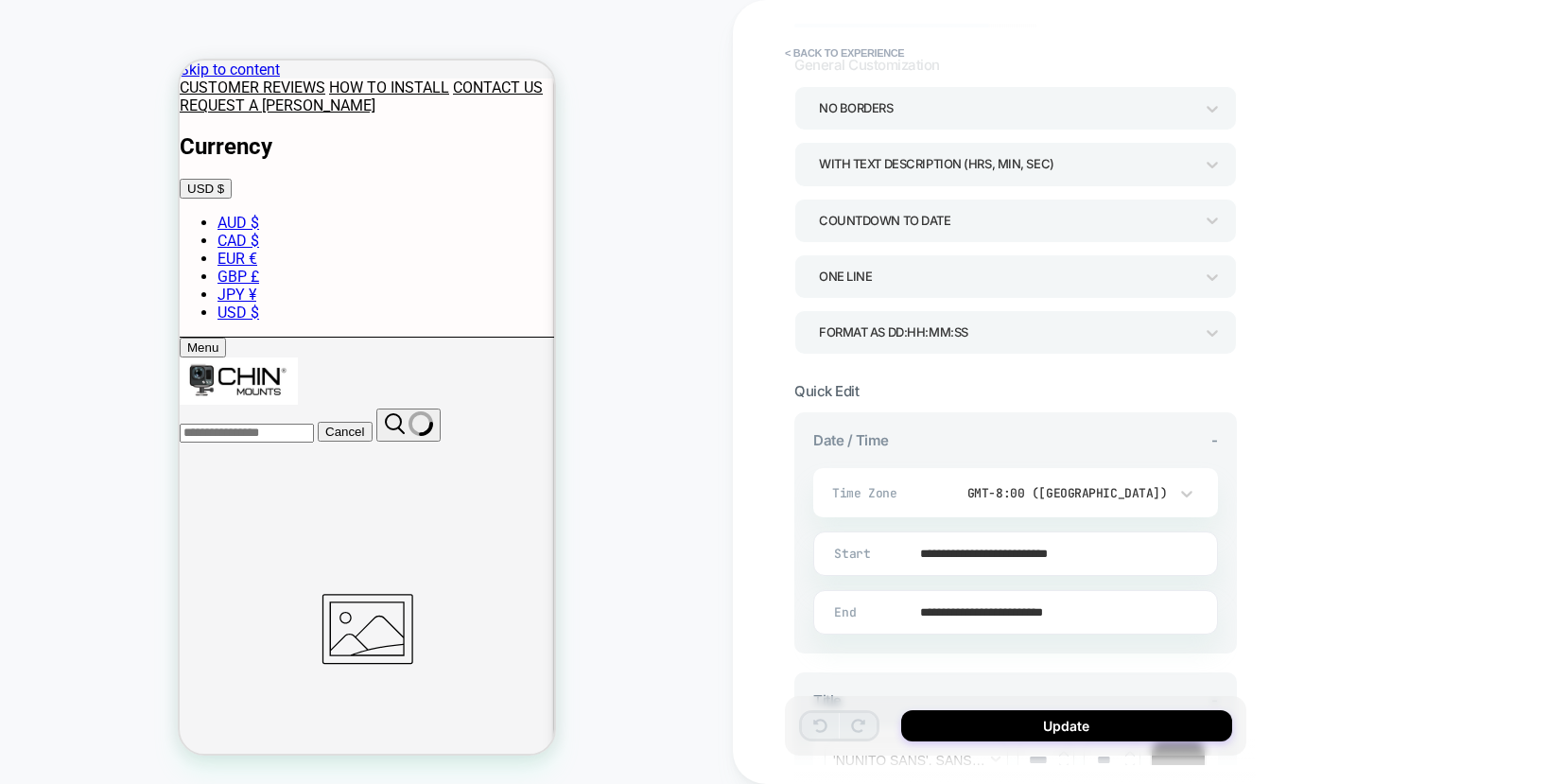
click at [1071, 611] on input "**********" at bounding box center [1012, 612] width 403 height 44
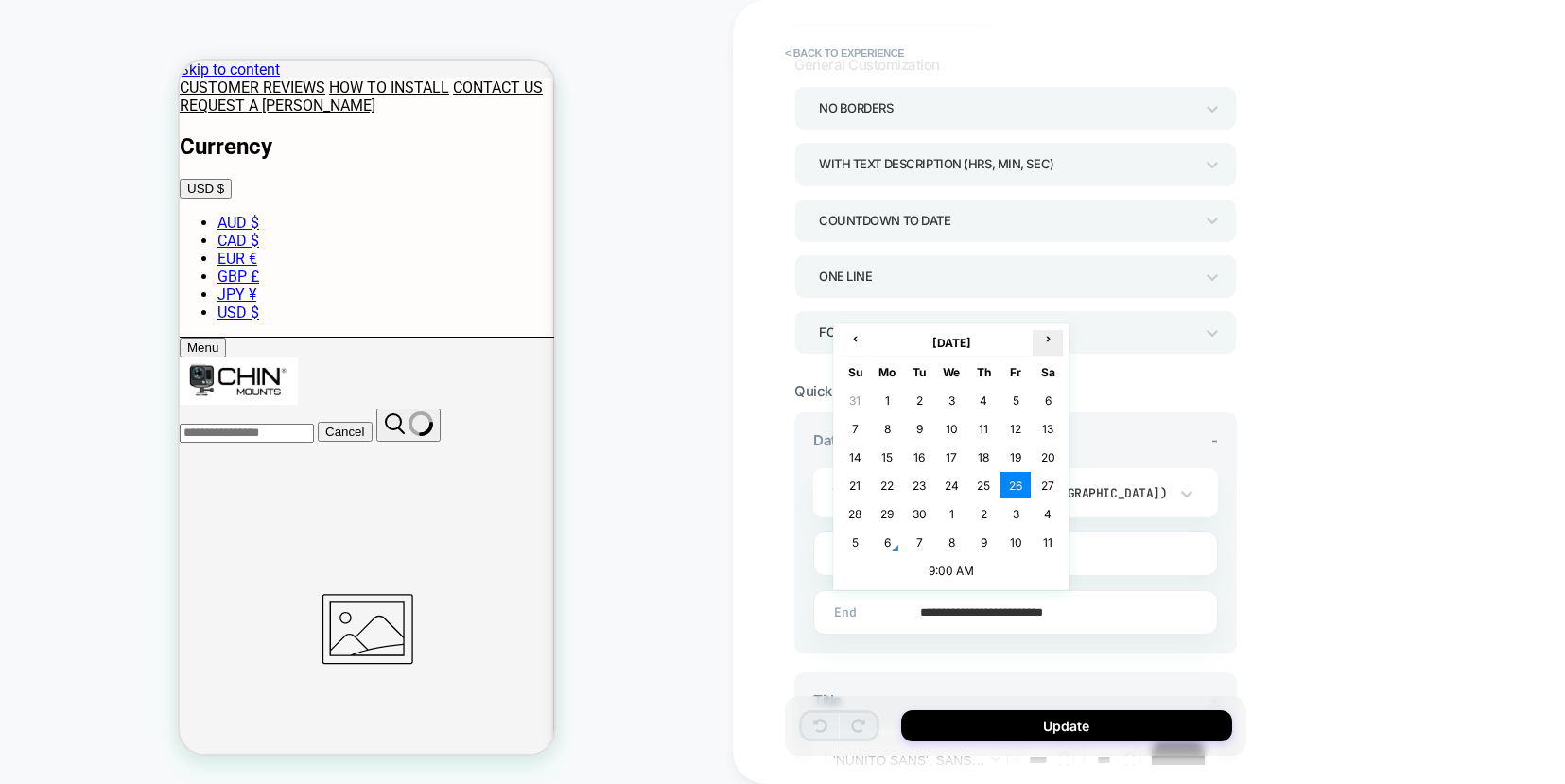
click at [1050, 336] on span "›" at bounding box center [1048, 338] width 28 height 14
click at [1020, 472] on td "24" at bounding box center [1015, 484] width 30 height 26
type input "**********"
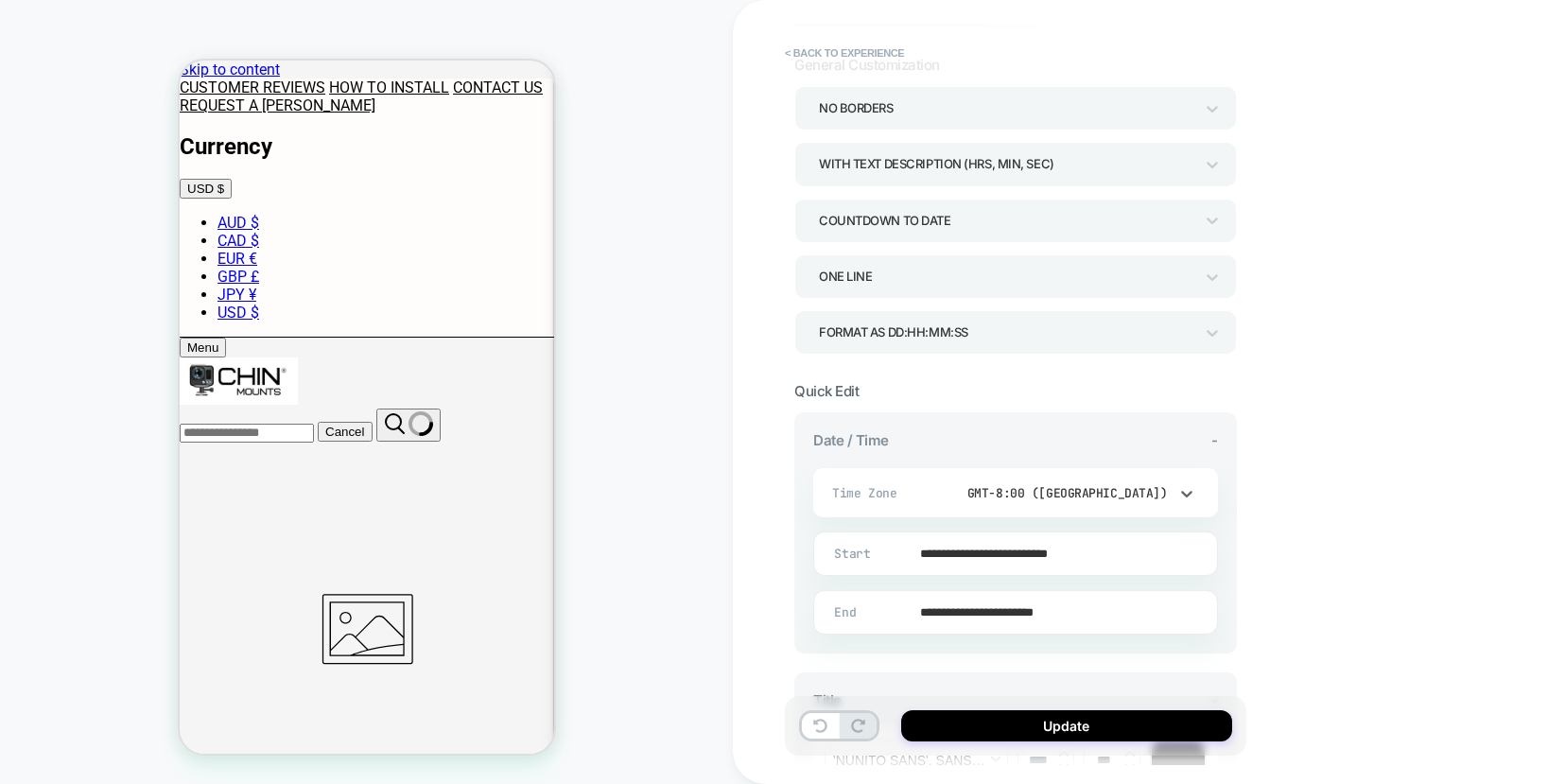
click at [1130, 491] on div "GMT-8:00 ([GEOGRAPHIC_DATA])" at bounding box center [1056, 493] width 225 height 16
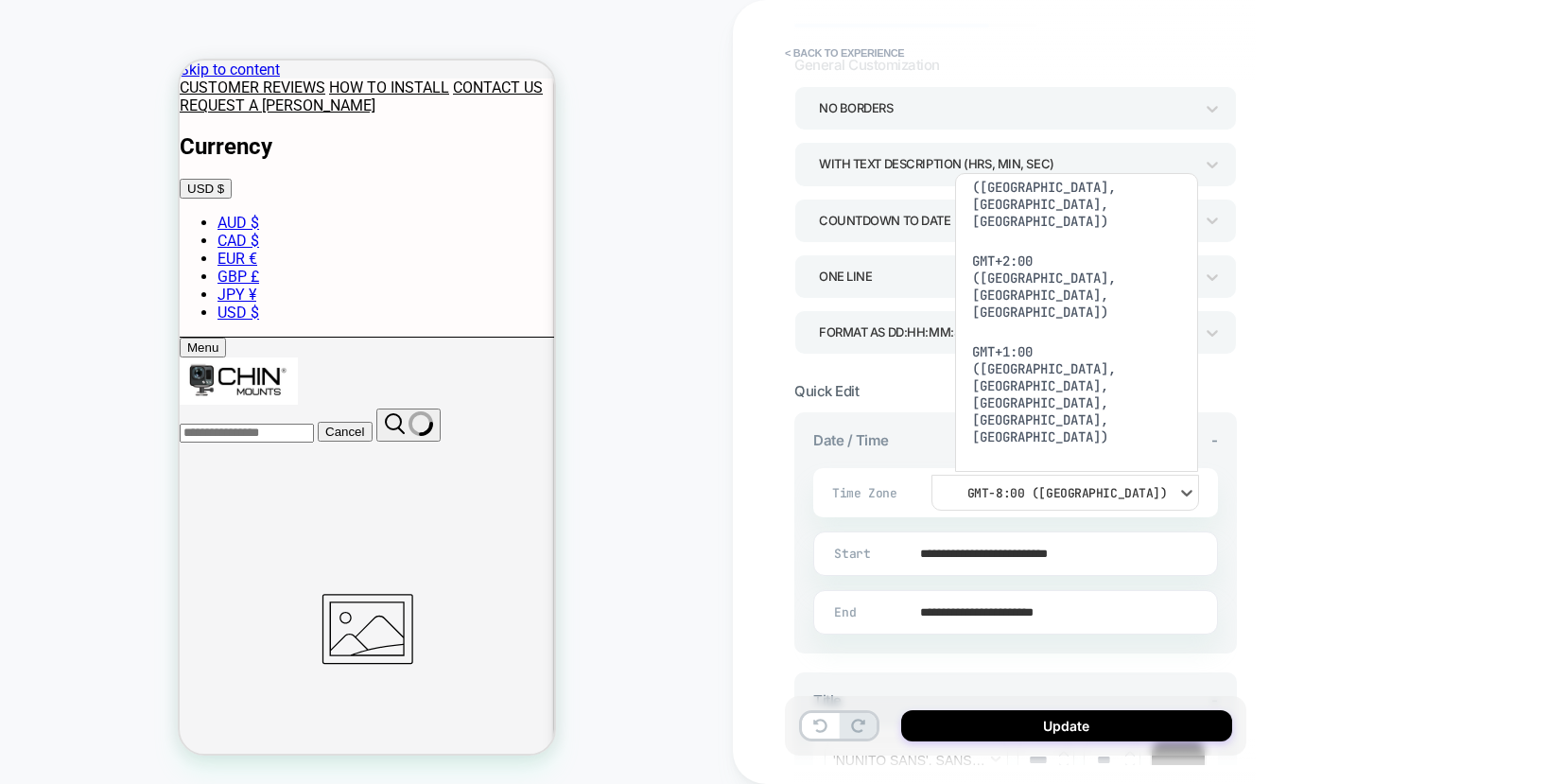
scroll to position [1496, 0]
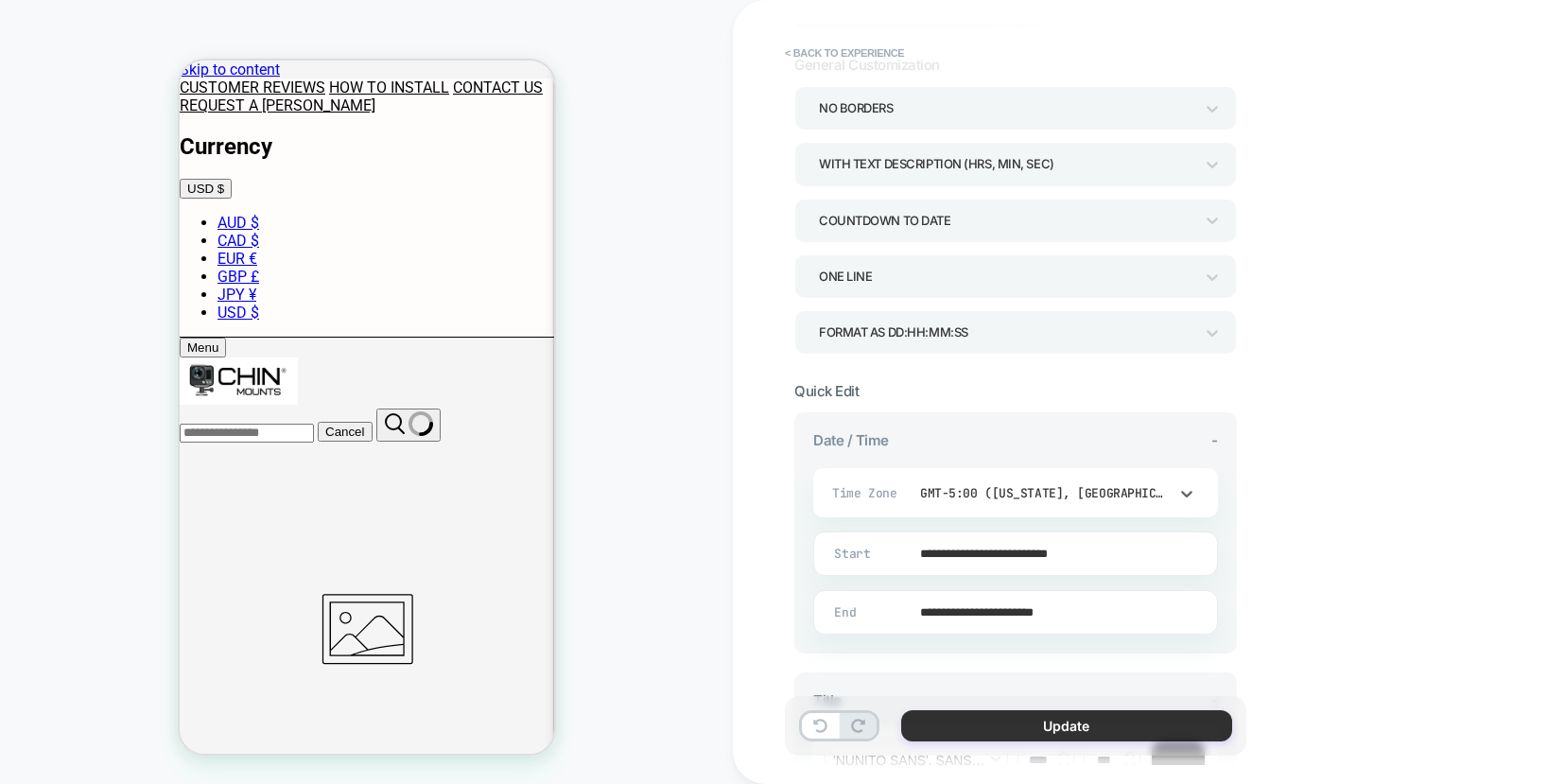
click at [1058, 723] on button "Update" at bounding box center [1067, 725] width 332 height 31
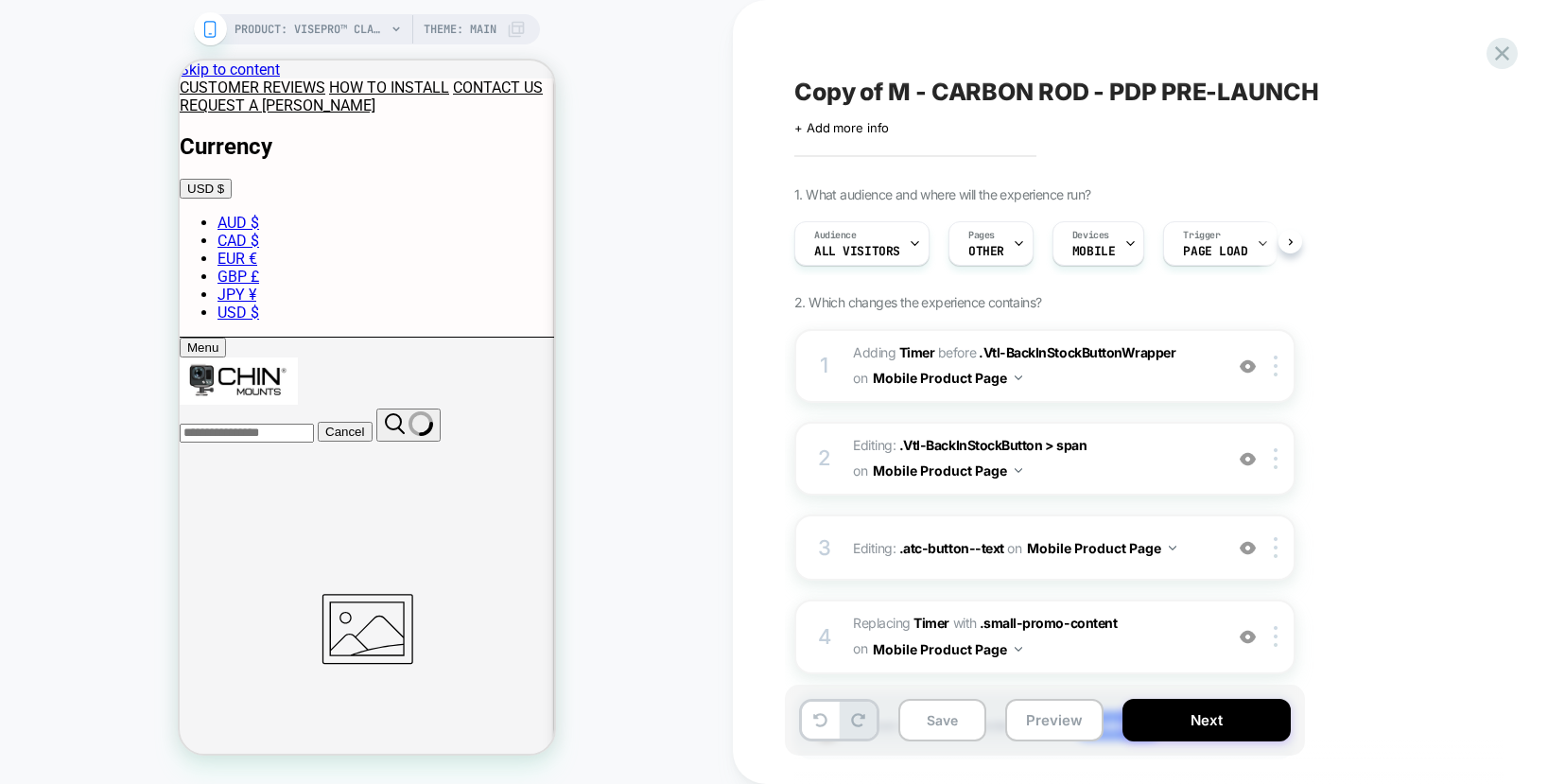
scroll to position [0, 1]
click at [999, 107] on div "Click to edit experience details + Add more info" at bounding box center [1001, 120] width 414 height 29
click at [870, 91] on span "Copy of M - CARBON ROD - PDP PRE-LAUNCH" at bounding box center [1056, 91] width 525 height 28
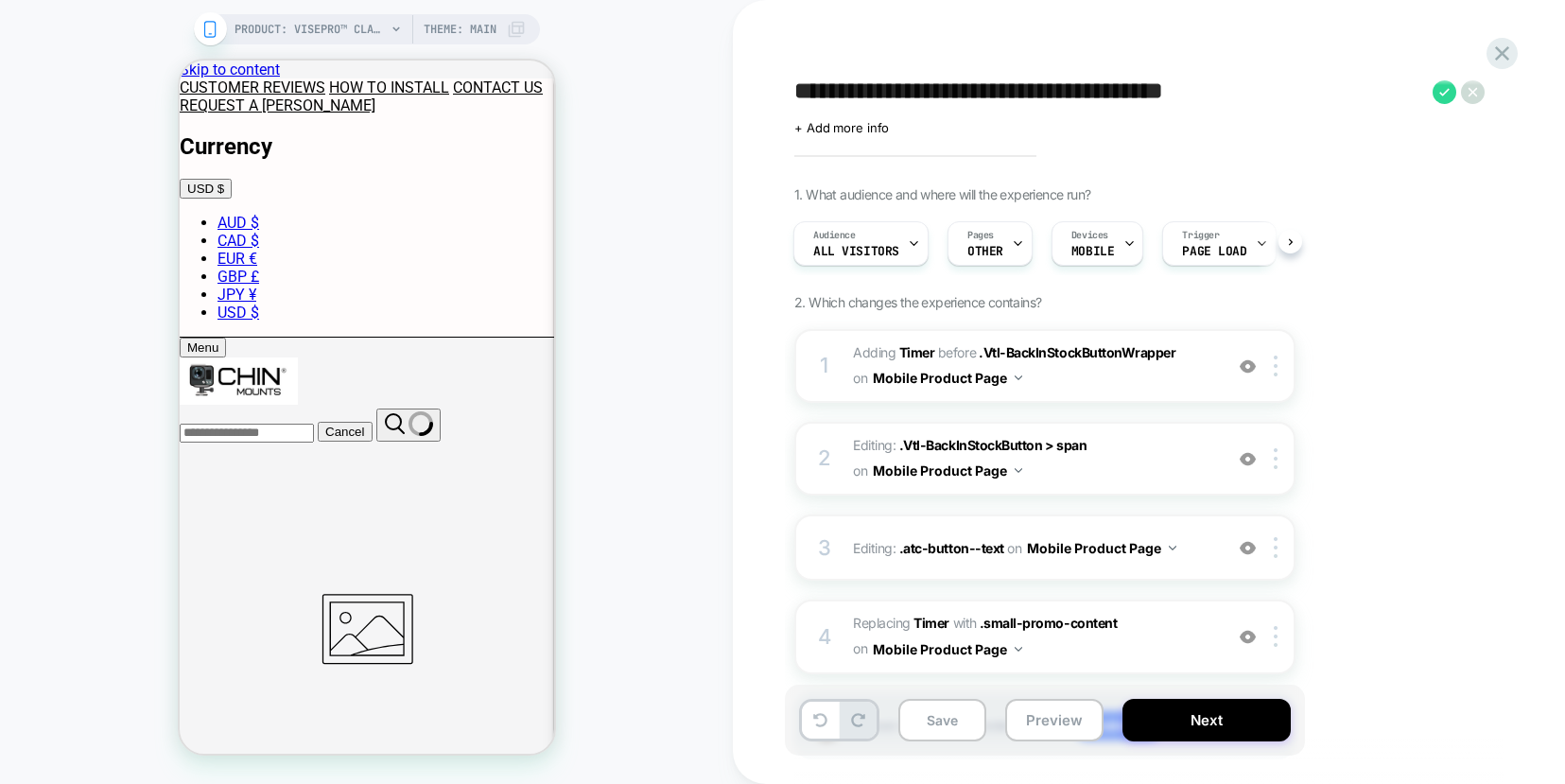
click at [895, 91] on textarea "**********" at bounding box center [1108, 91] width 629 height 28
drag, startPoint x: 889, startPoint y: 92, endPoint x: 795, endPoint y: 86, distance: 94.2
click at [795, 87] on textarea "**********" at bounding box center [1108, 91] width 629 height 28
drag, startPoint x: 996, startPoint y: 92, endPoint x: 845, endPoint y: 93, distance: 151.0
click at [845, 93] on textarea "**********" at bounding box center [1055, 91] width 523 height 28
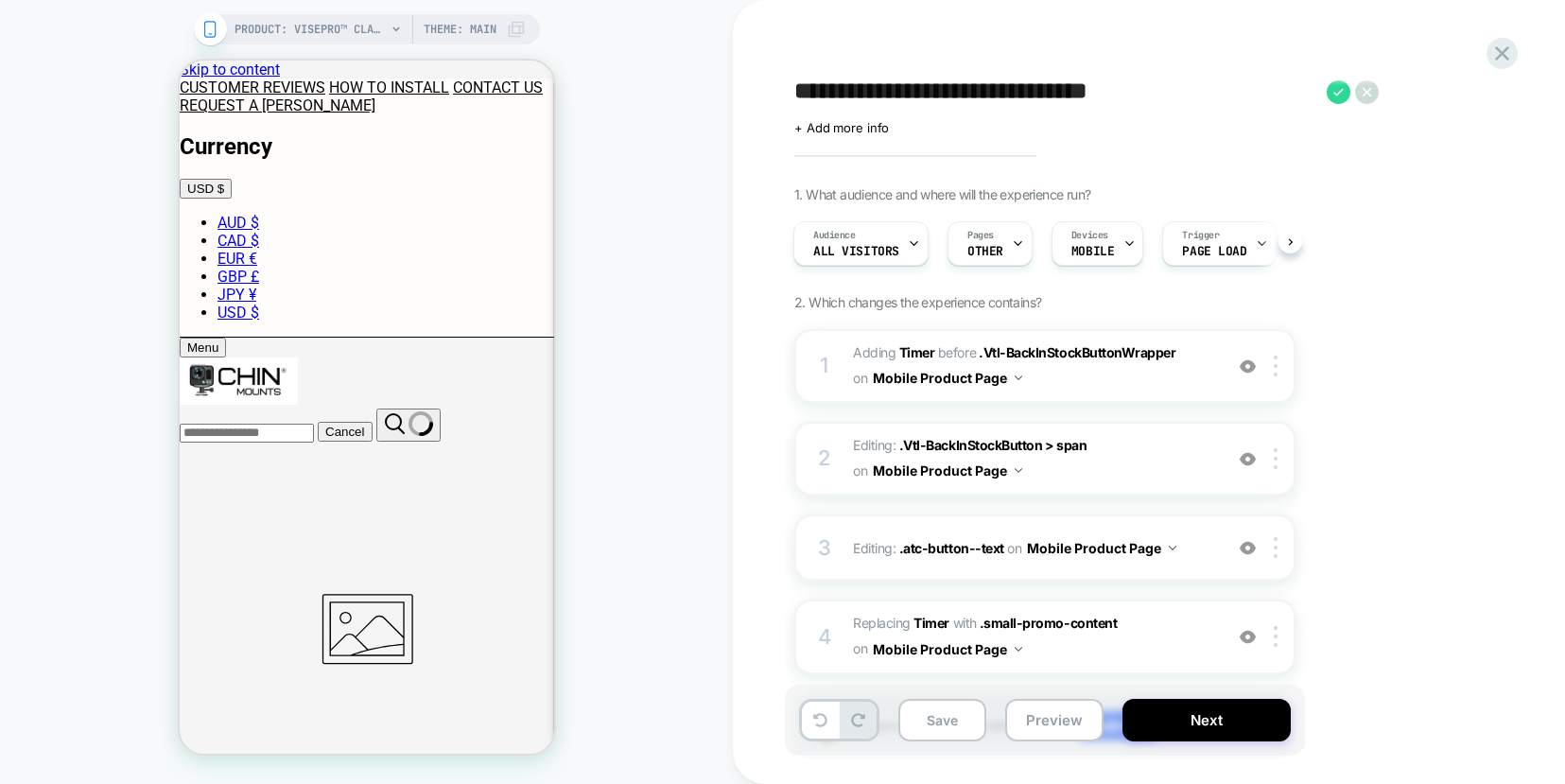
type textarea "**********"
click at [1089, 95] on textarea "**********" at bounding box center [1055, 91] width 523 height 28
click at [1339, 94] on icon at bounding box center [1339, 91] width 24 height 24
click at [943, 725] on button "Save" at bounding box center [942, 719] width 88 height 42
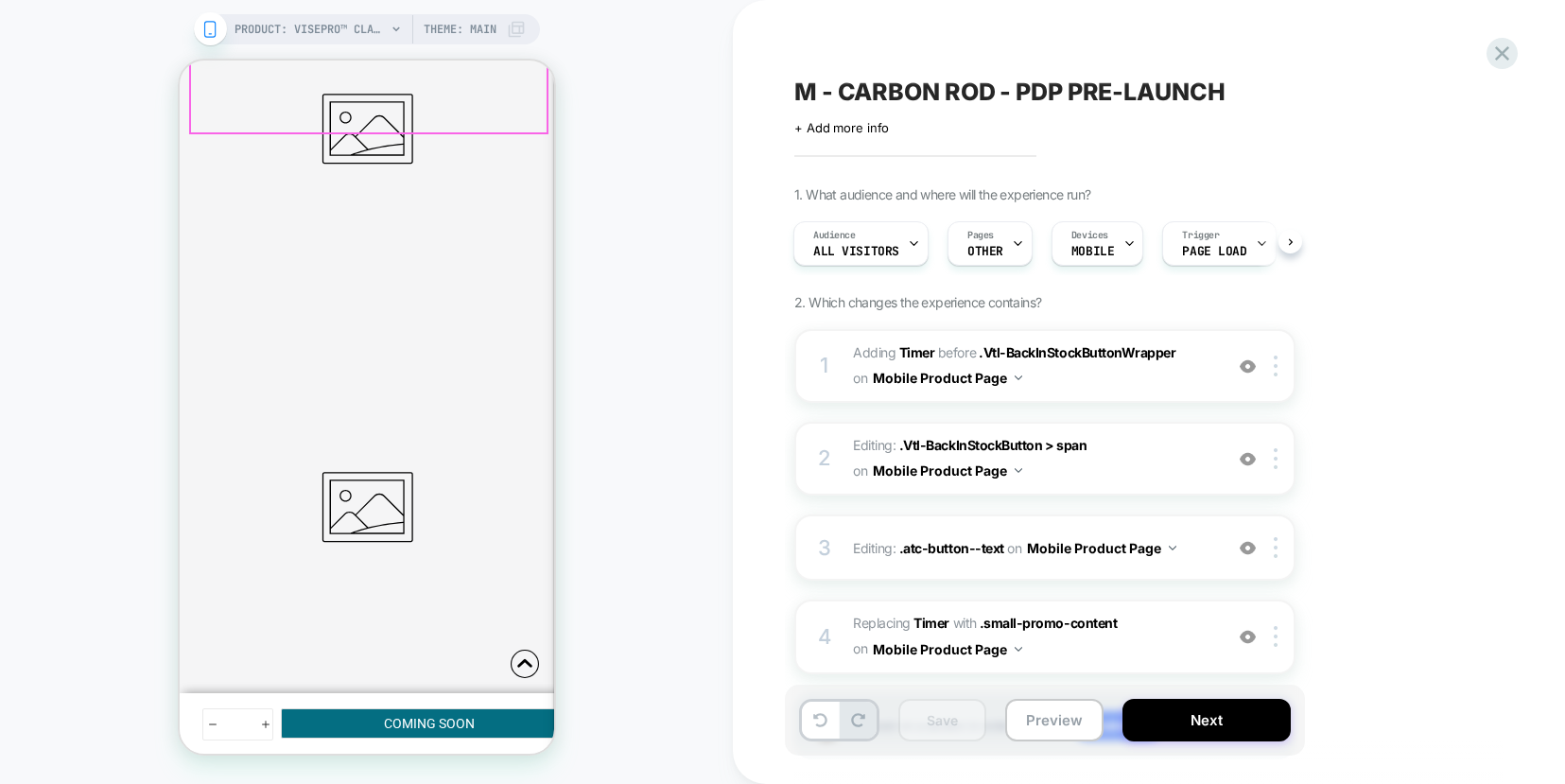
scroll to position [542, 0]
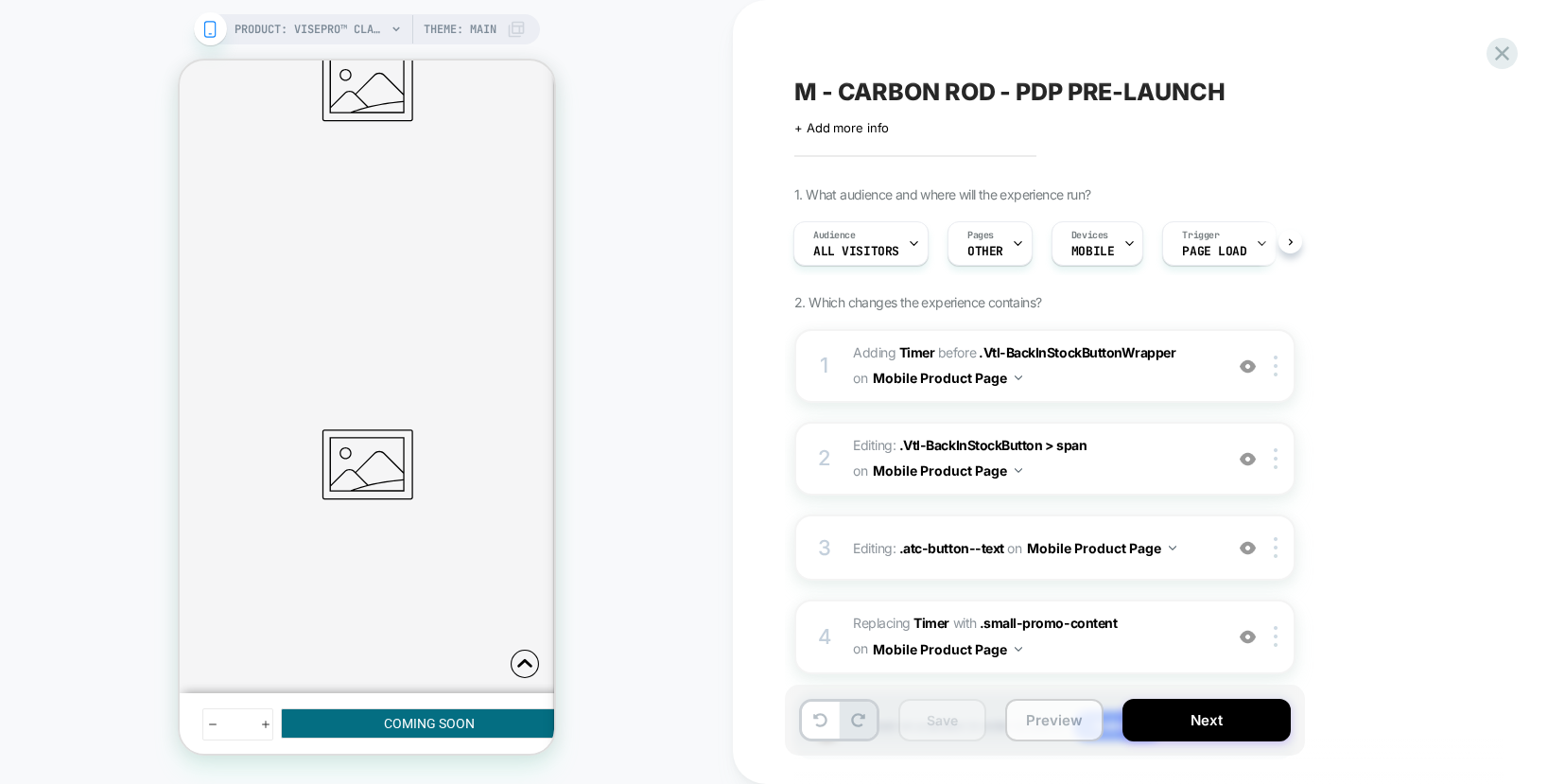
click at [1069, 721] on button "Preview" at bounding box center [1054, 719] width 98 height 42
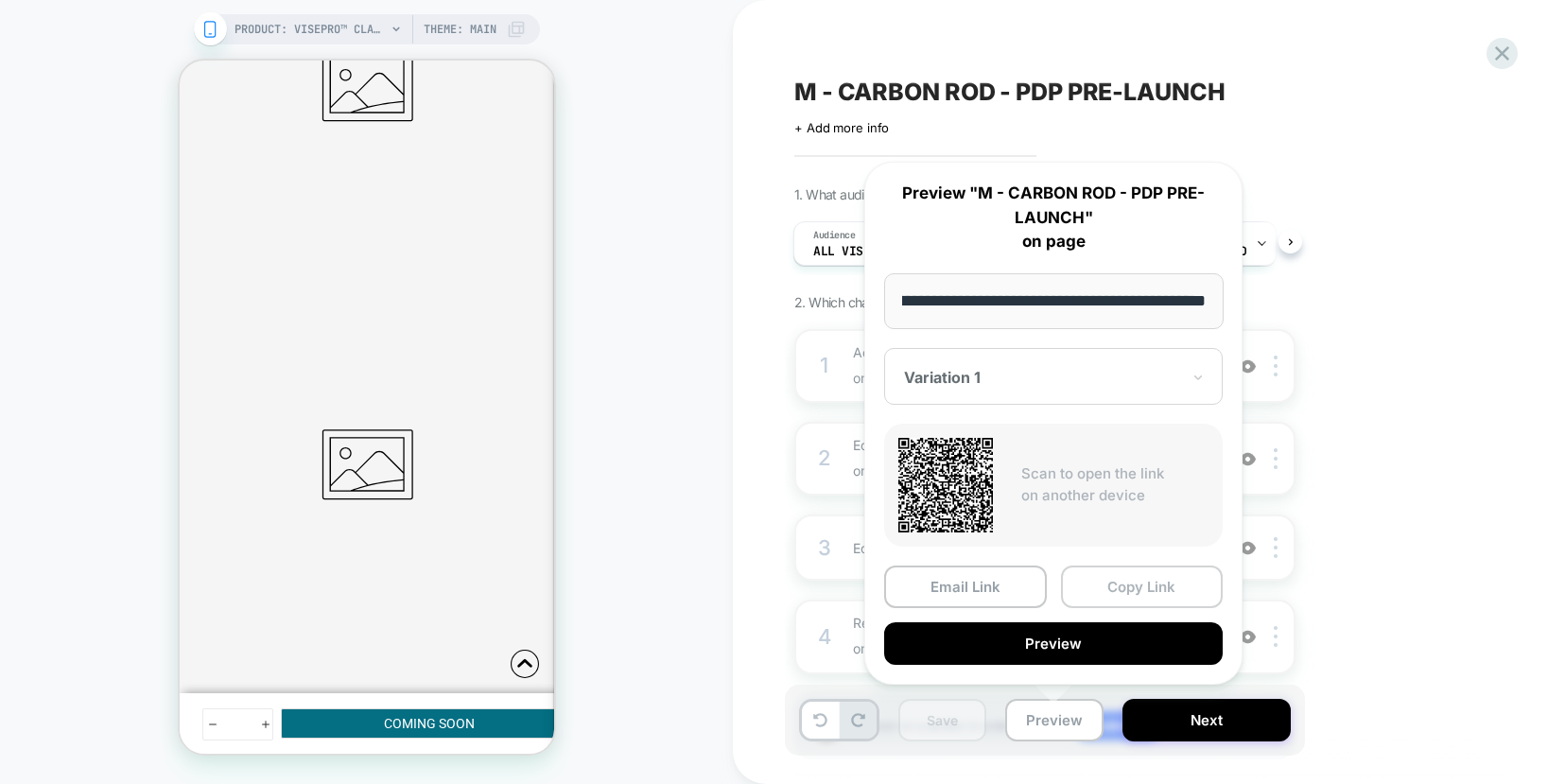
scroll to position [0, 0]
click at [1109, 595] on button "Copy Link" at bounding box center [1142, 587] width 163 height 42
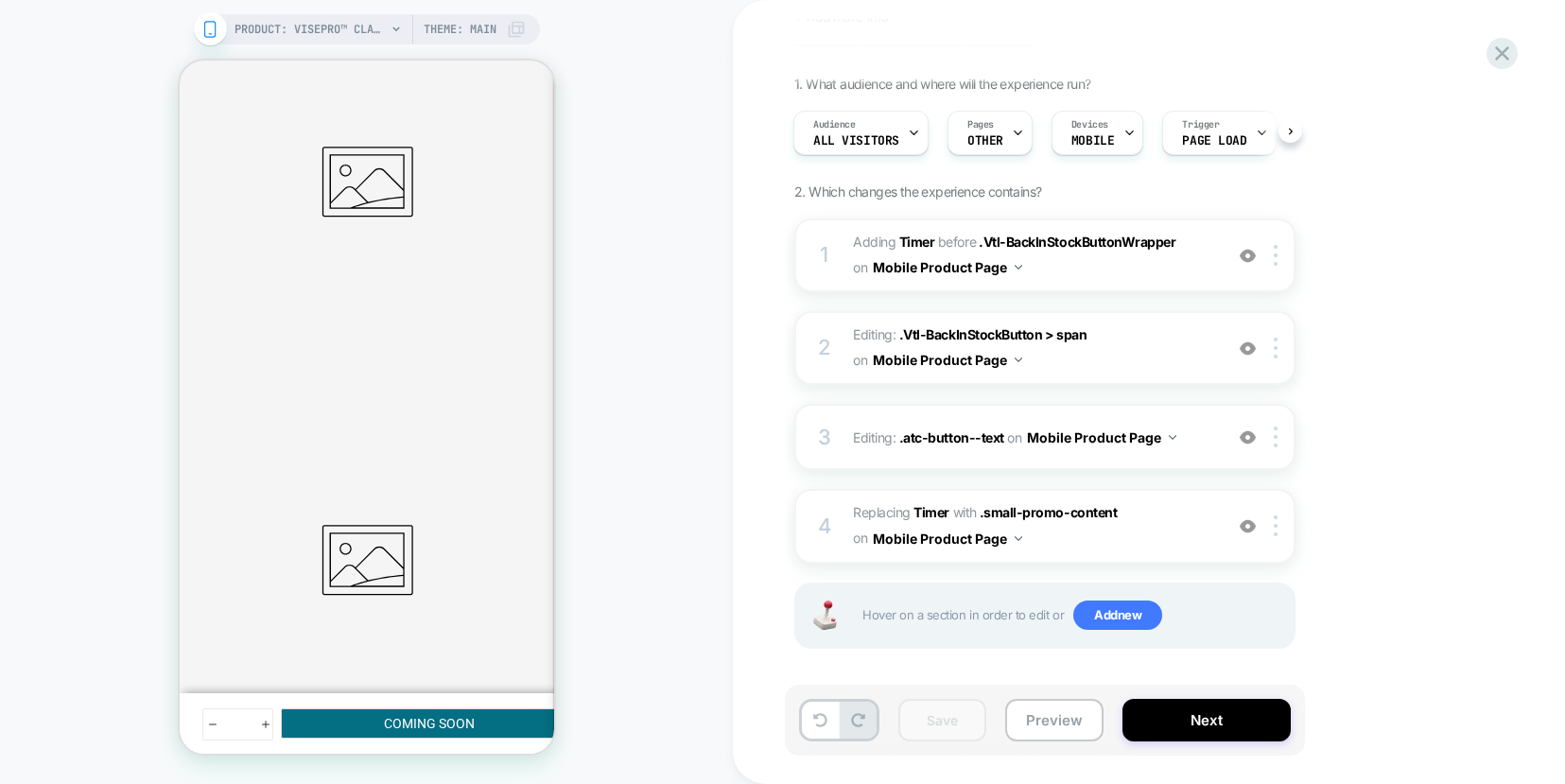
scroll to position [117, 0]
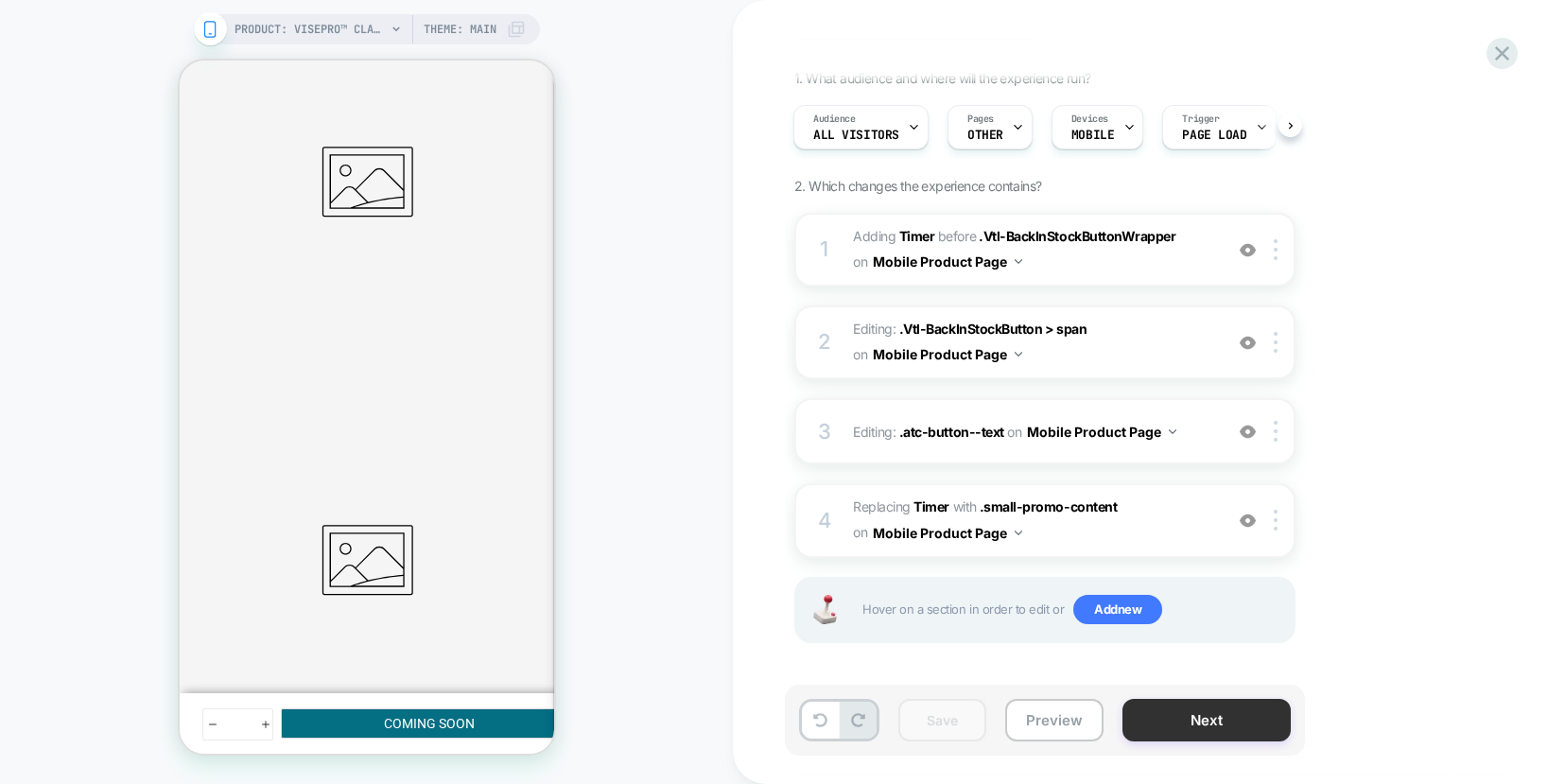
click at [1206, 726] on button "Next" at bounding box center [1207, 719] width 169 height 42
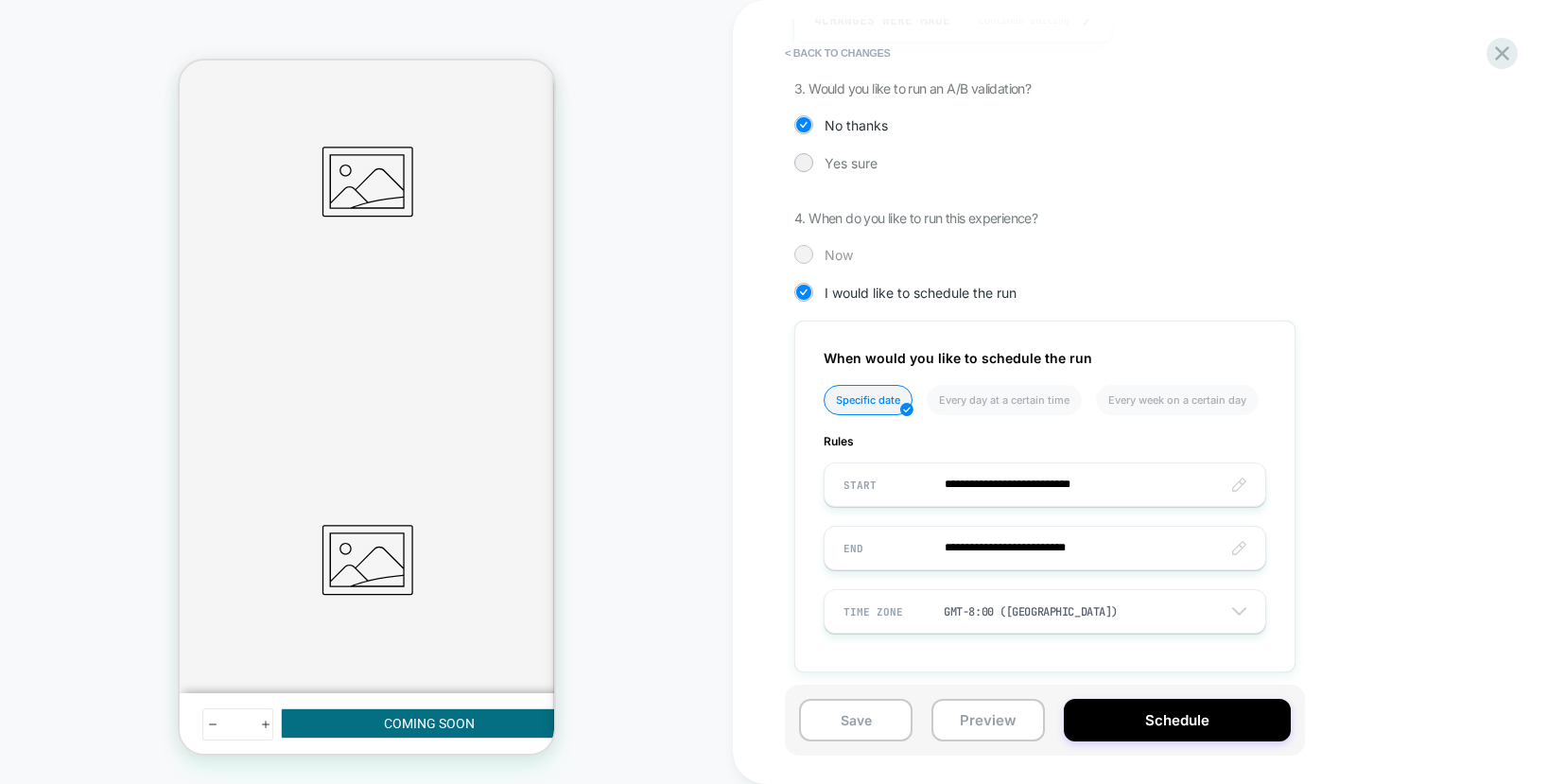
scroll to position [440, 0]
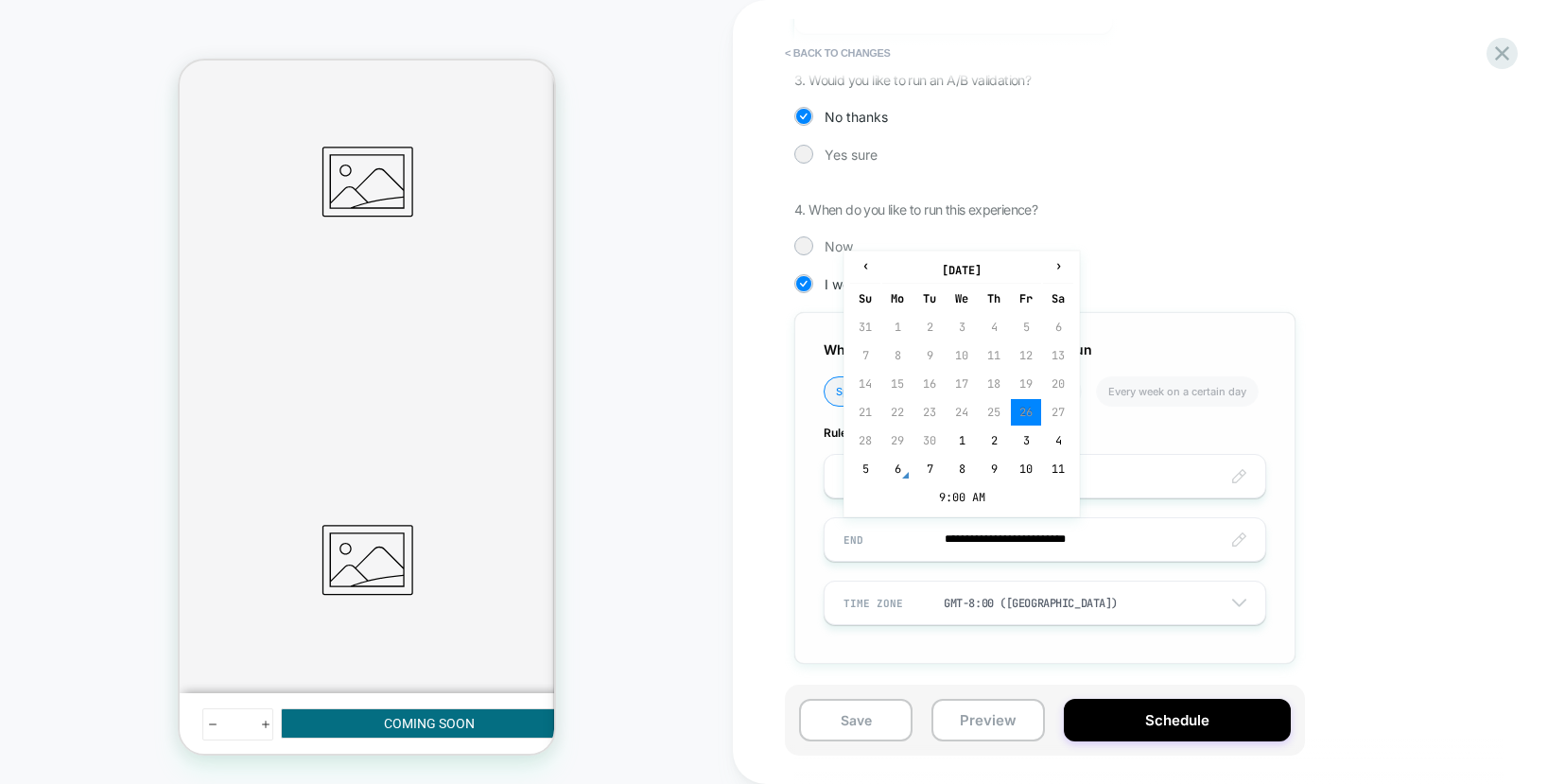
click at [1043, 542] on input "**********" at bounding box center [1045, 539] width 440 height 44
click at [1050, 269] on span "›" at bounding box center [1058, 266] width 28 height 15
click at [1026, 409] on td "24" at bounding box center [1025, 411] width 30 height 26
type input "**********"
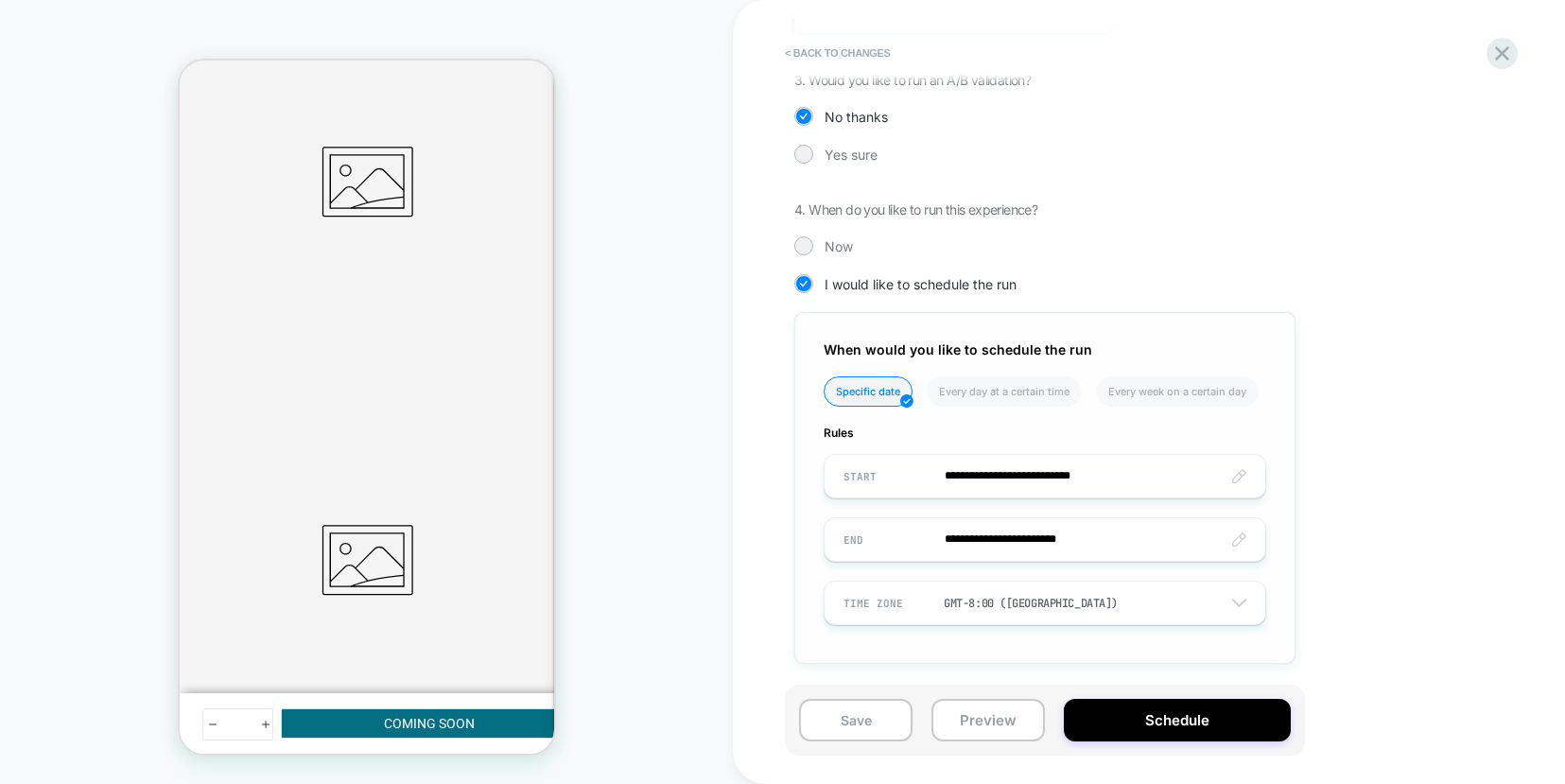
click at [1023, 595] on div "GMT-8:00 ([GEOGRAPHIC_DATA])" at bounding box center [1031, 603] width 174 height 15
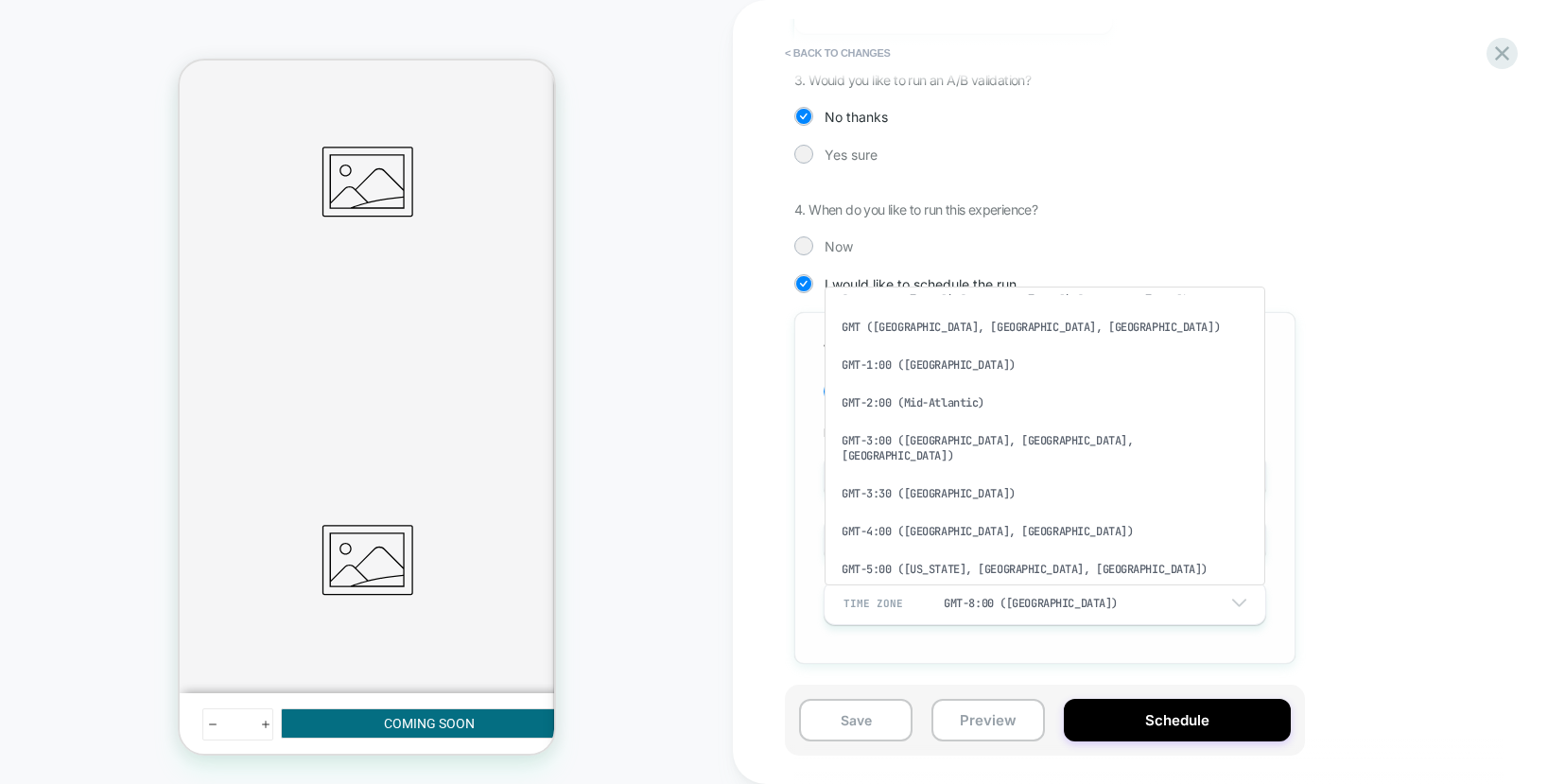
scroll to position [968, 0]
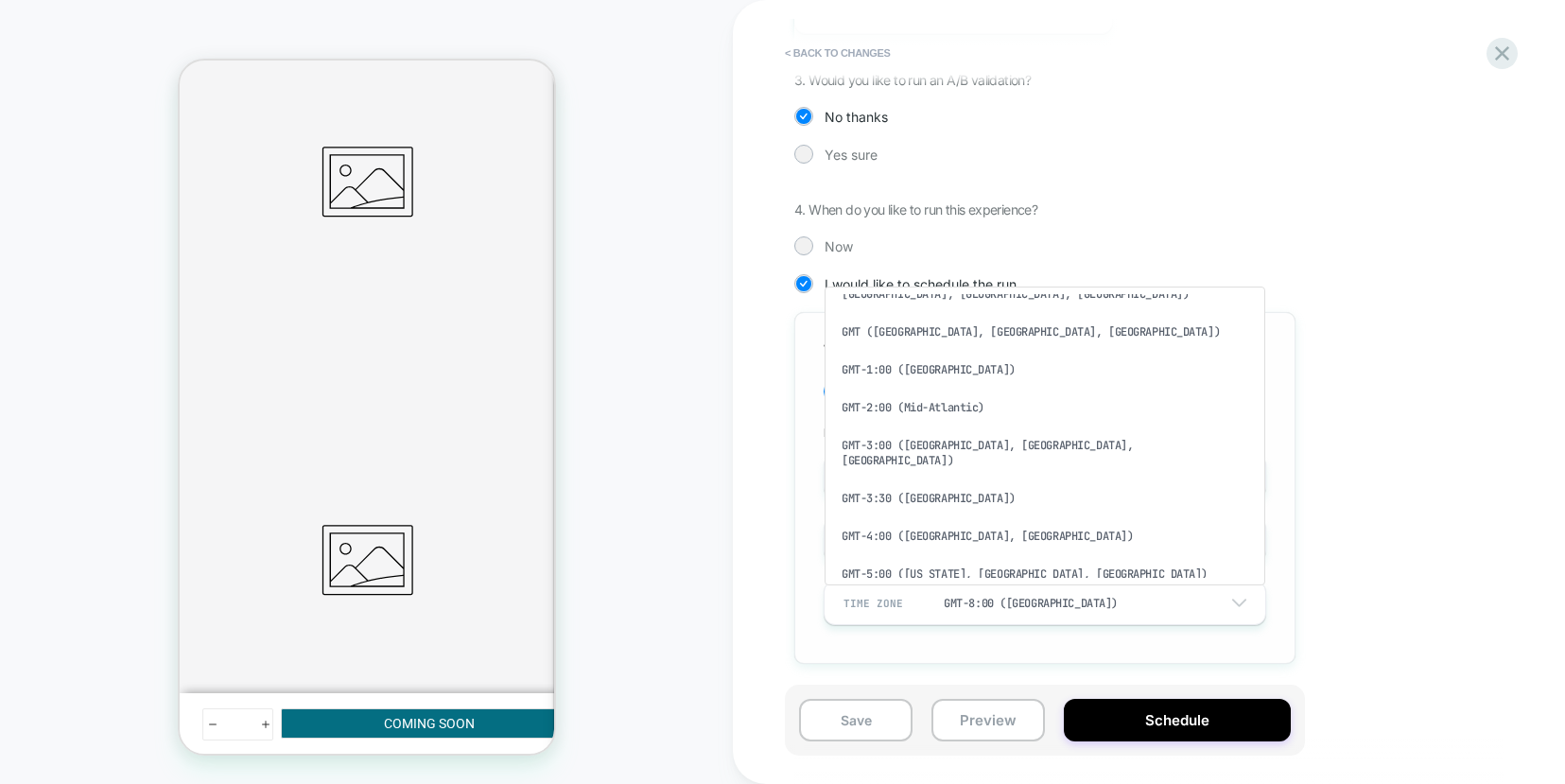
click at [993, 555] on div "GMT-5:00 ([US_STATE], [GEOGRAPHIC_DATA], [GEOGRAPHIC_DATA])" at bounding box center [1046, 573] width 426 height 38
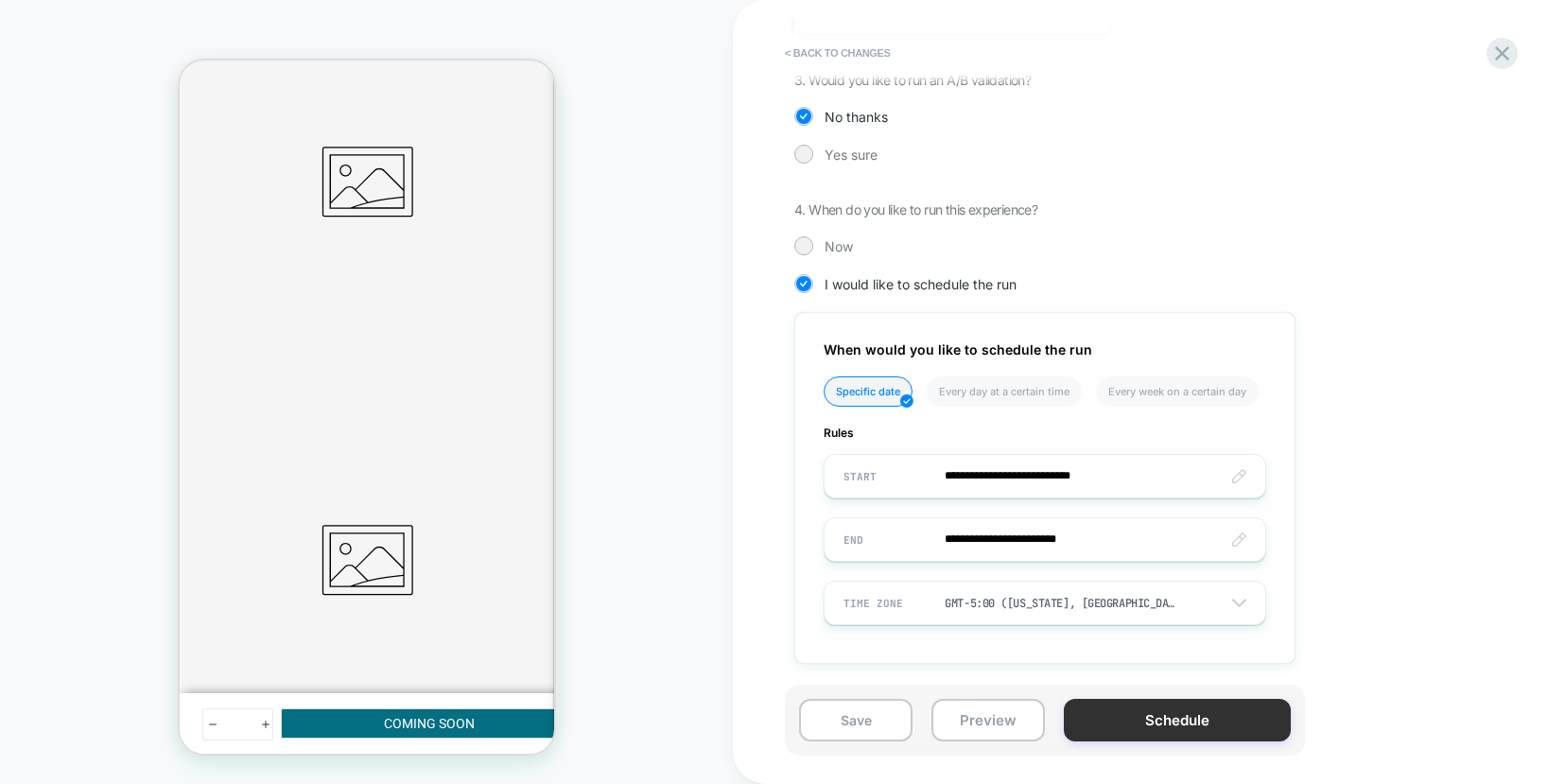
click at [1163, 719] on button "Schedule" at bounding box center [1178, 719] width 227 height 42
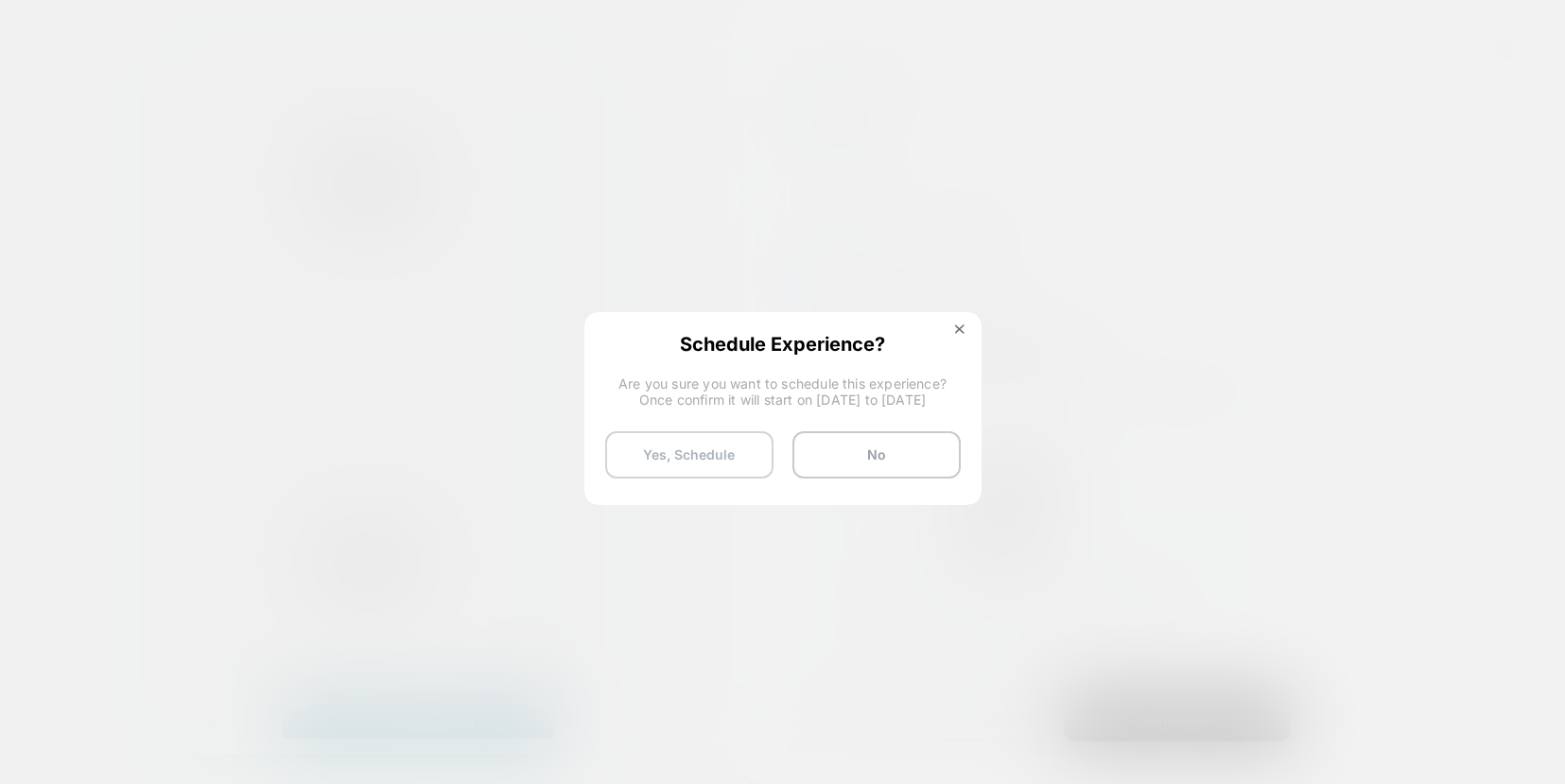
click at [684, 450] on button "Yes, Schedule" at bounding box center [689, 455] width 169 height 47
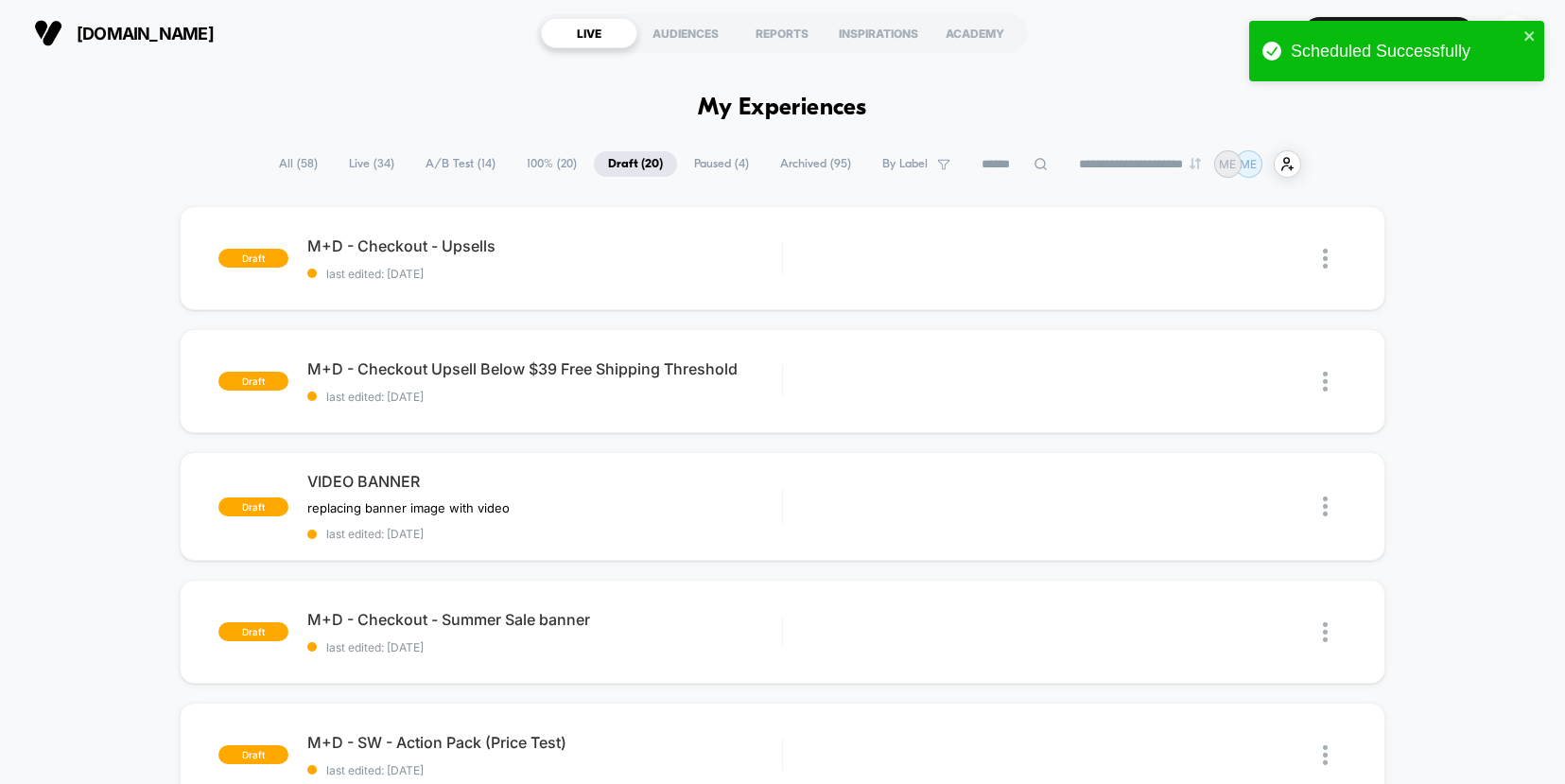
click at [526, 170] on span "100% ( 20 )" at bounding box center [551, 164] width 78 height 26
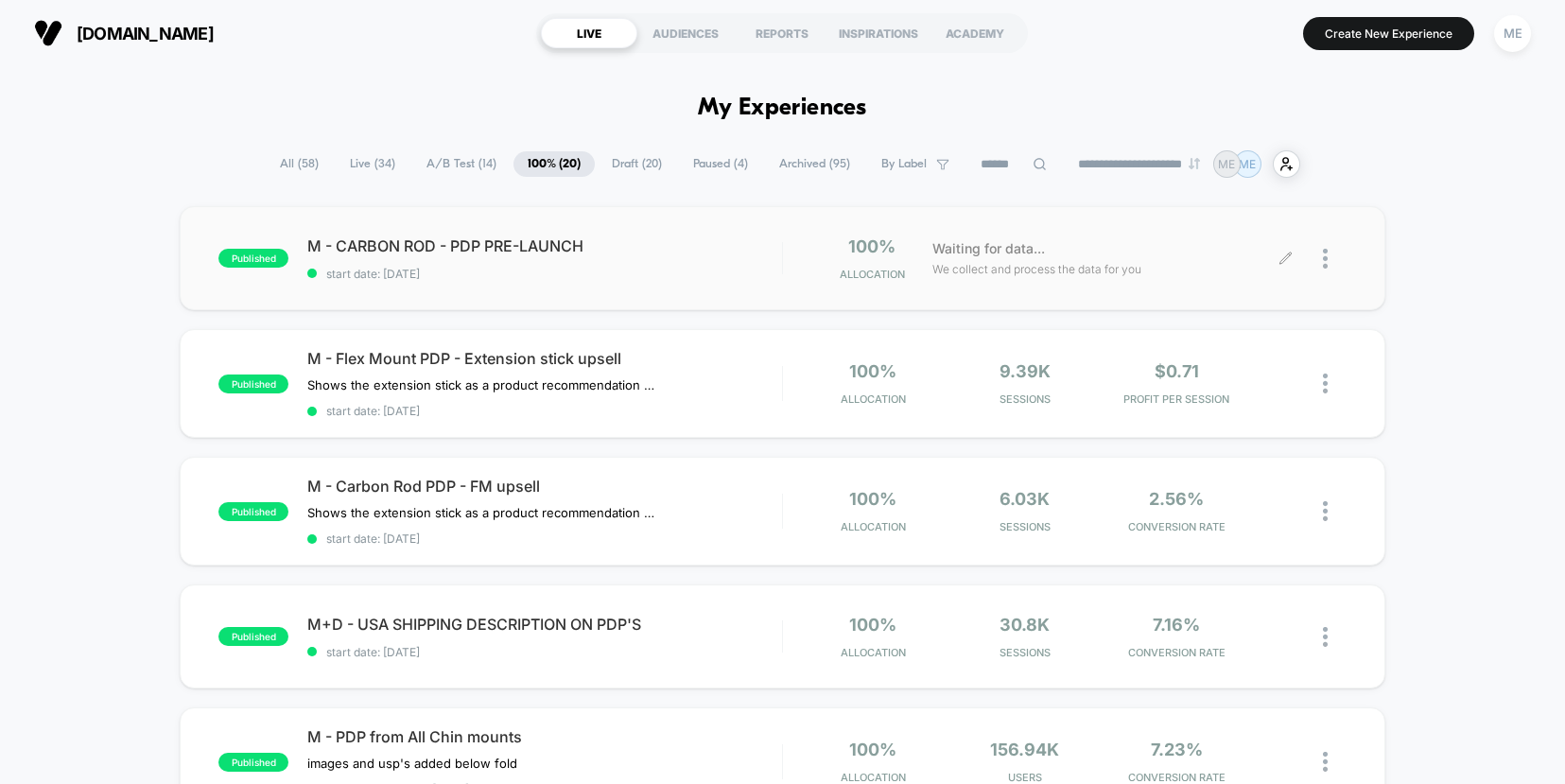
click at [1288, 259] on icon at bounding box center [1286, 258] width 14 height 14
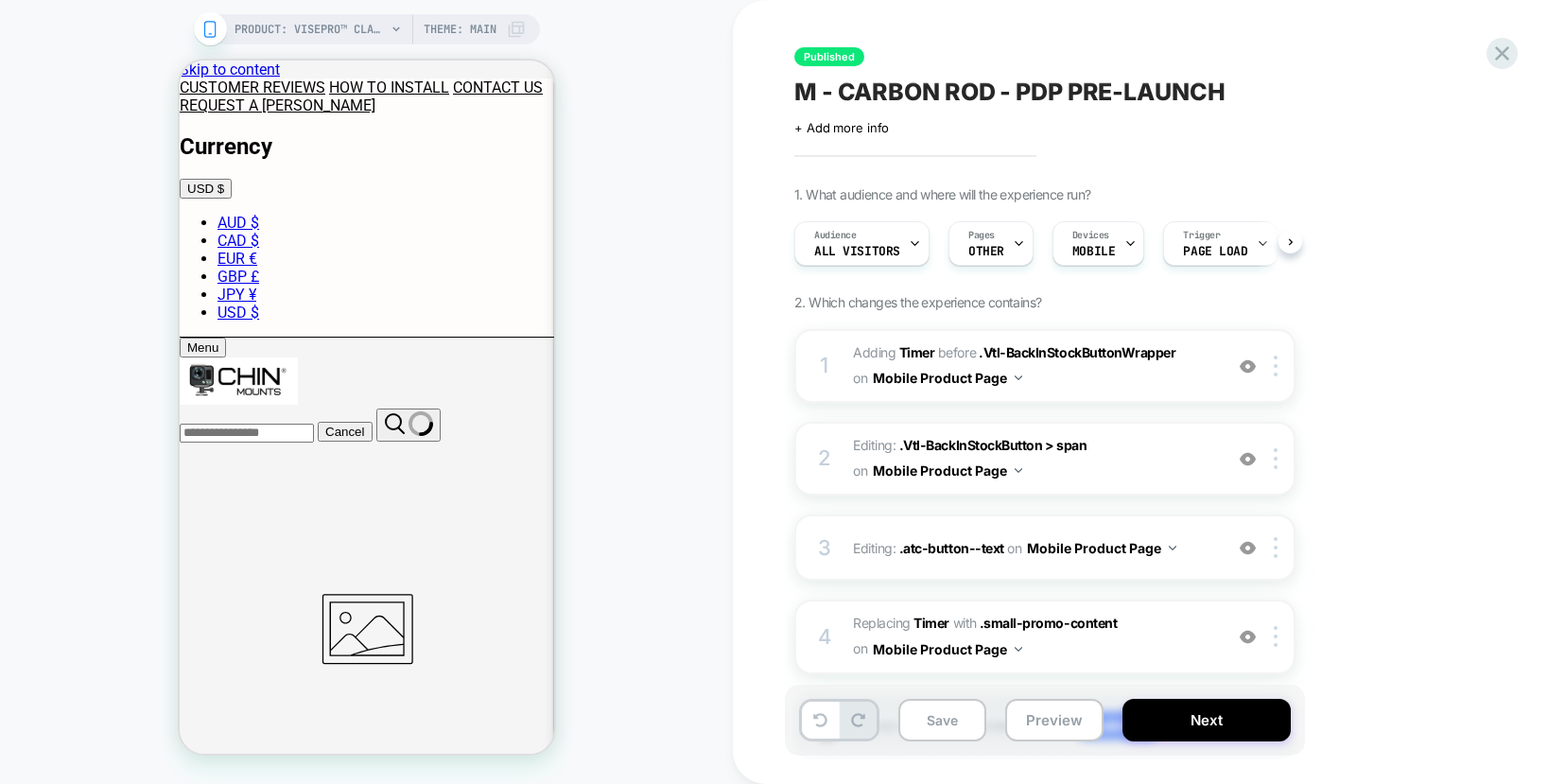
scroll to position [0, 1]
click at [966, 92] on span "M - CARBON ROD - PDP PRE-LAUNCH" at bounding box center [1010, 91] width 432 height 28
click at [881, 97] on textarea "**********" at bounding box center [1055, 91] width 523 height 28
click at [910, 92] on textarea "**********" at bounding box center [1039, 91] width 491 height 28
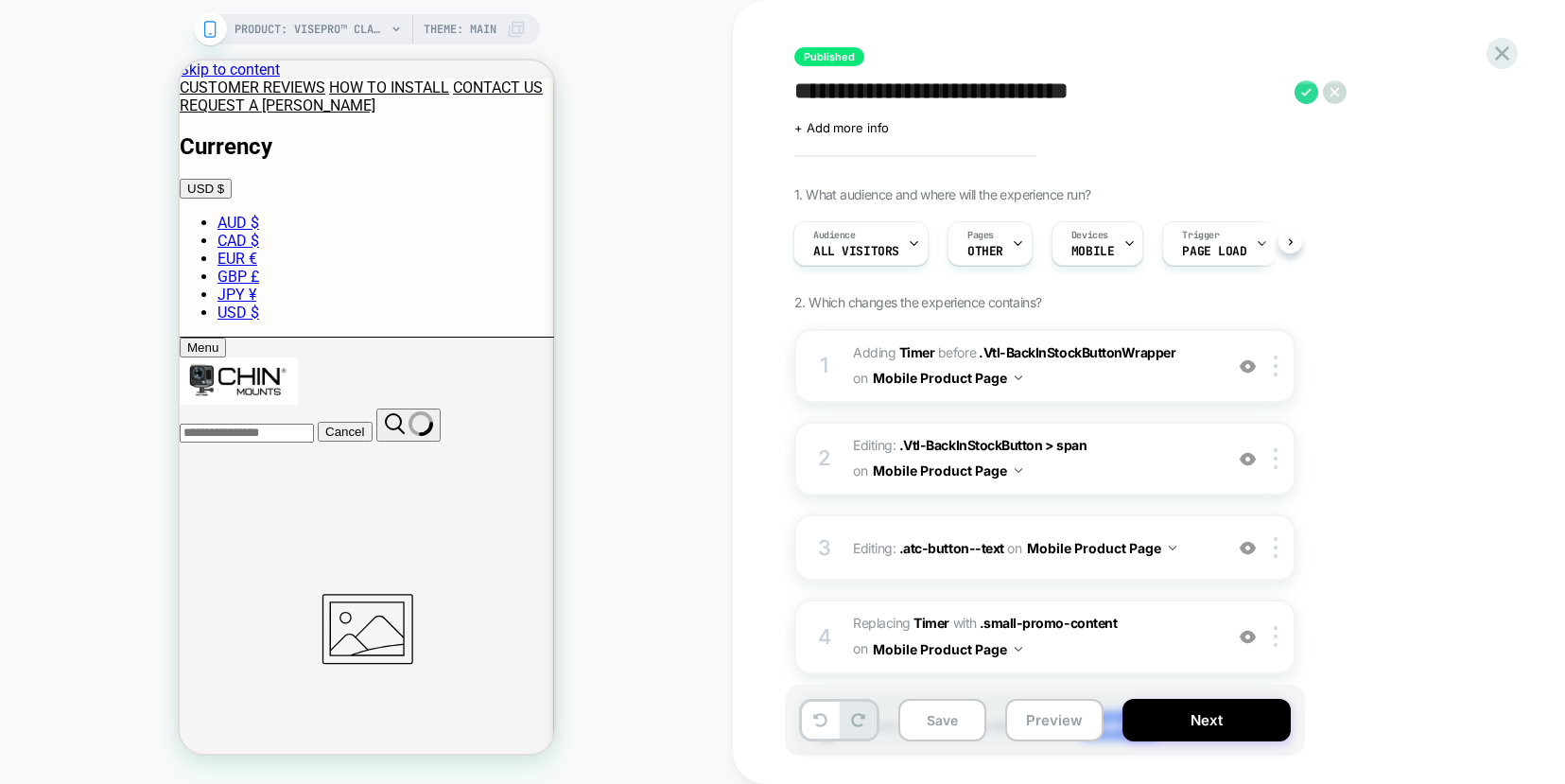
click at [910, 92] on textarea "**********" at bounding box center [1039, 91] width 491 height 28
type textarea "**********"
click at [1443, 91] on icon at bounding box center [1445, 91] width 24 height 24
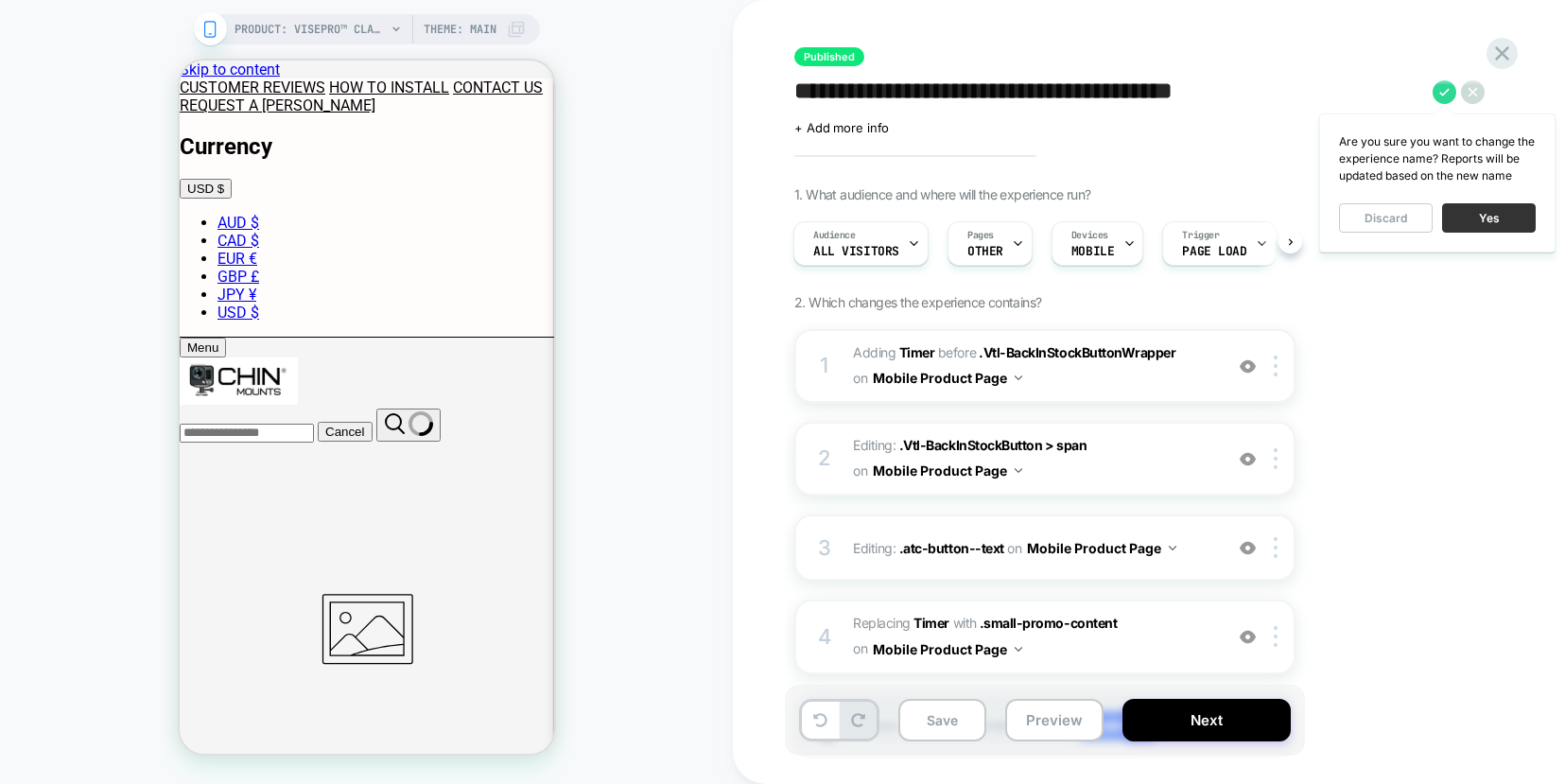
click at [1486, 216] on button "Yes" at bounding box center [1489, 218] width 93 height 29
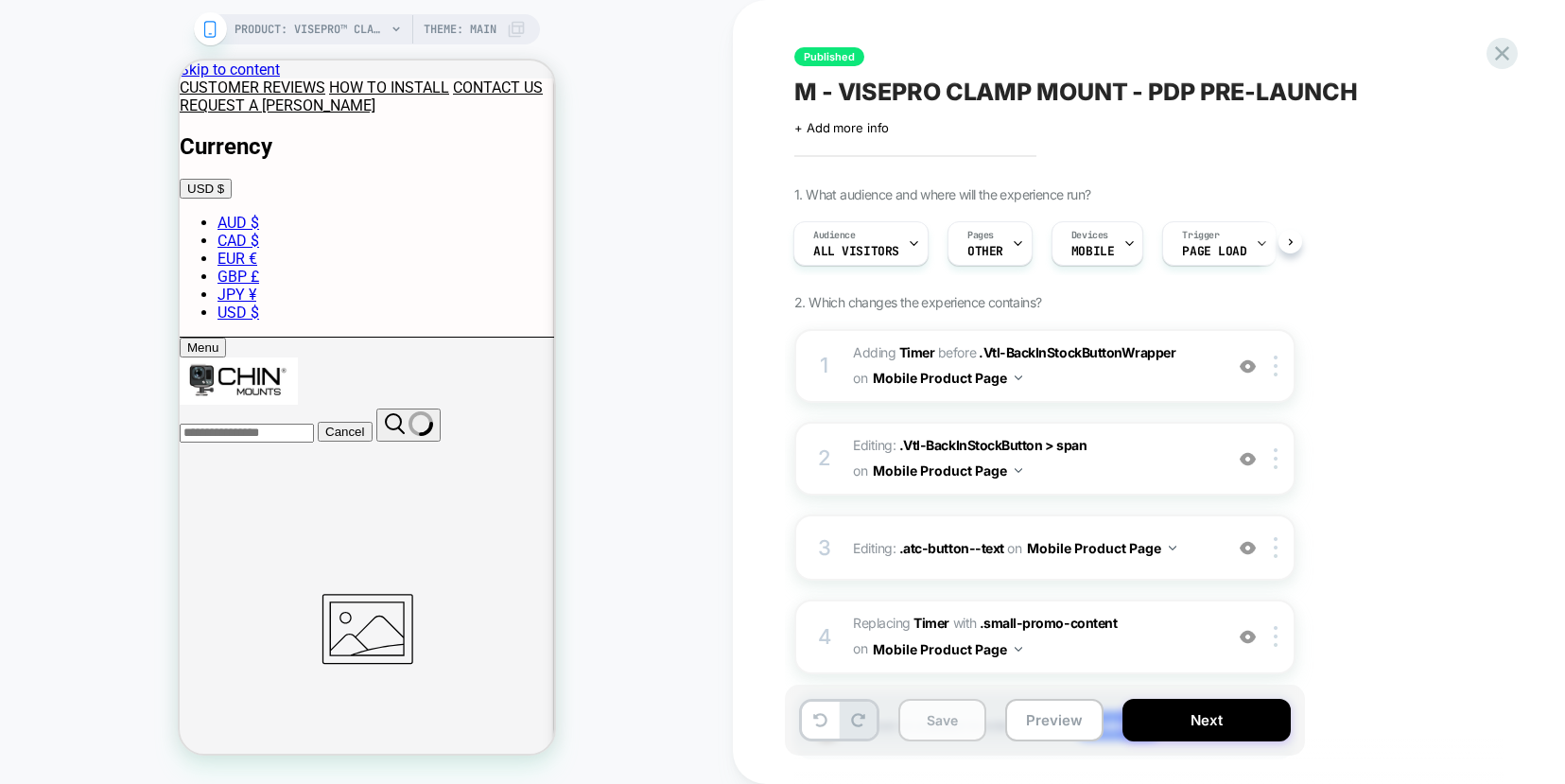
click at [964, 734] on button "Save" at bounding box center [942, 719] width 88 height 42
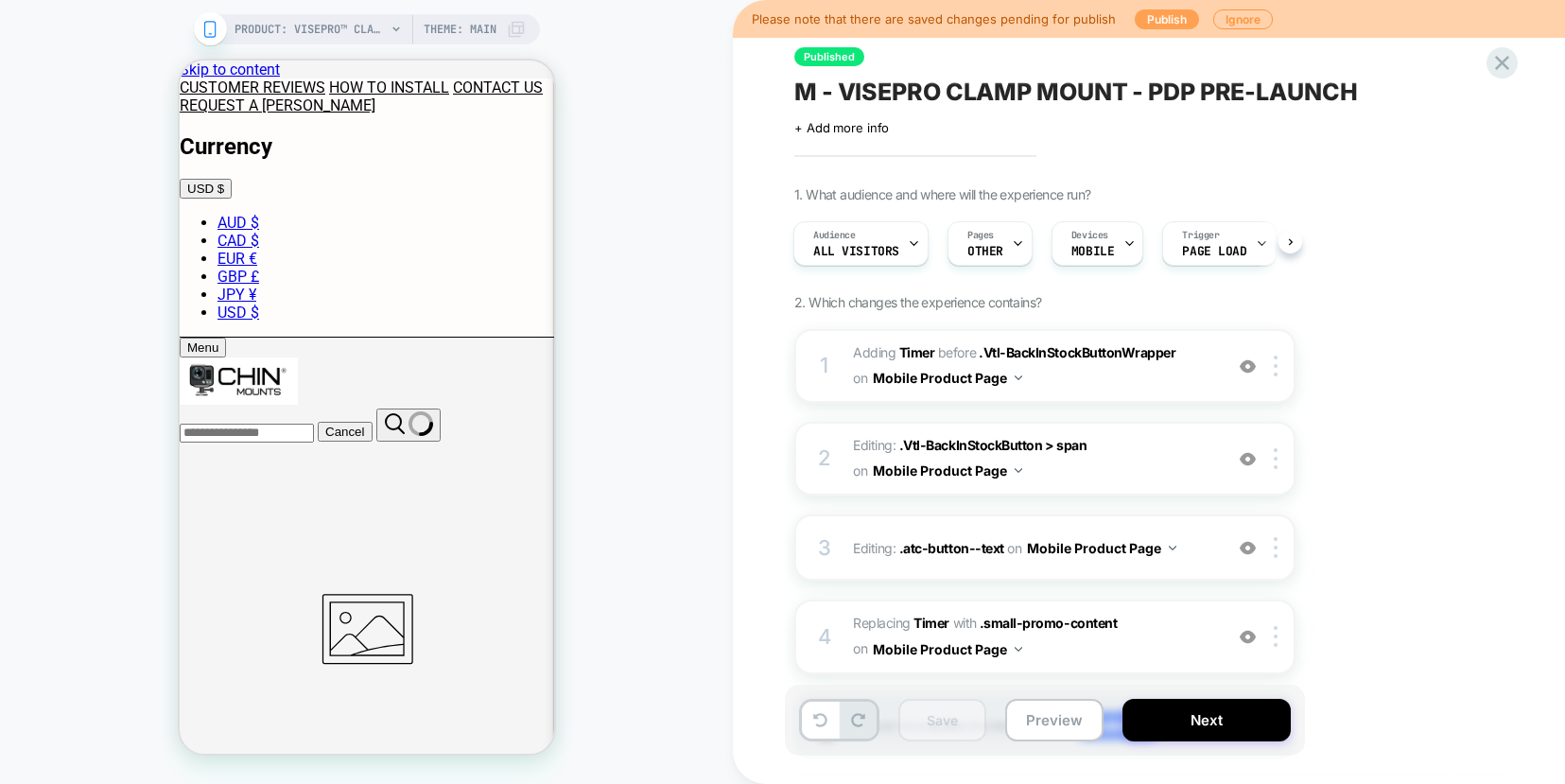
click at [1149, 15] on button "Publish" at bounding box center [1167, 19] width 65 height 20
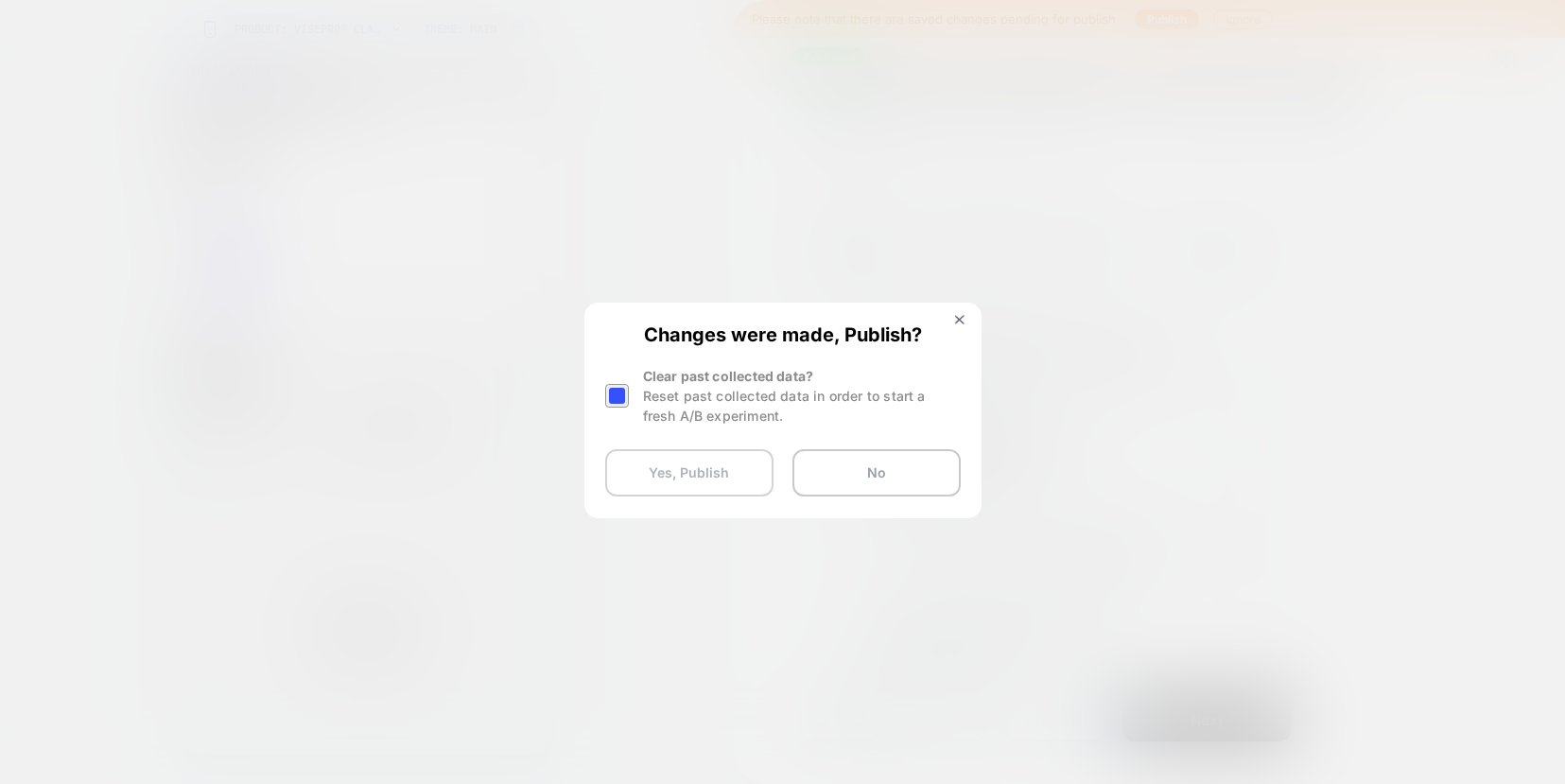
click at [704, 468] on button "Yes, Publish" at bounding box center [689, 472] width 169 height 47
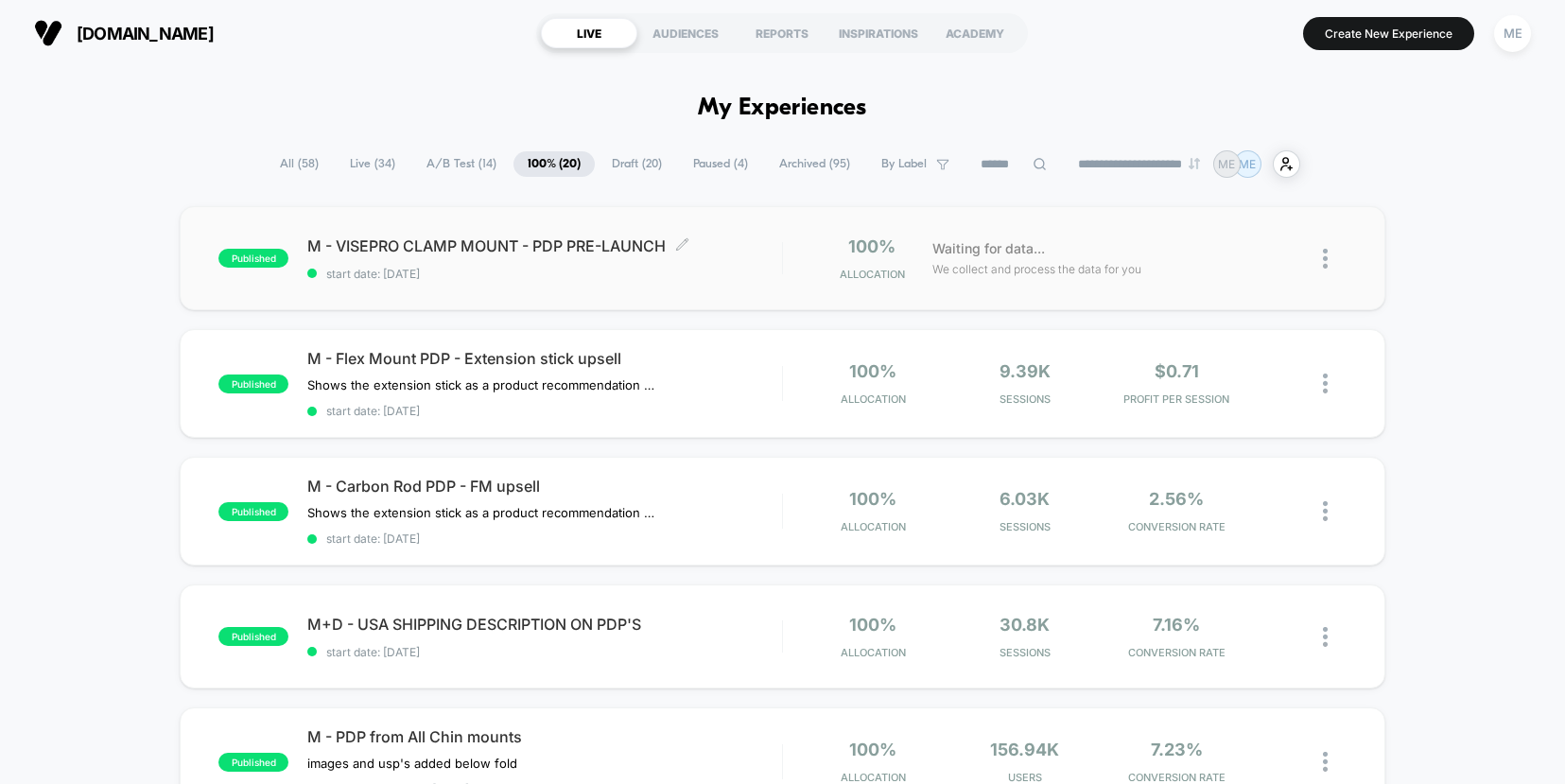
click at [767, 277] on span "start date: [DATE]" at bounding box center [544, 274] width 474 height 14
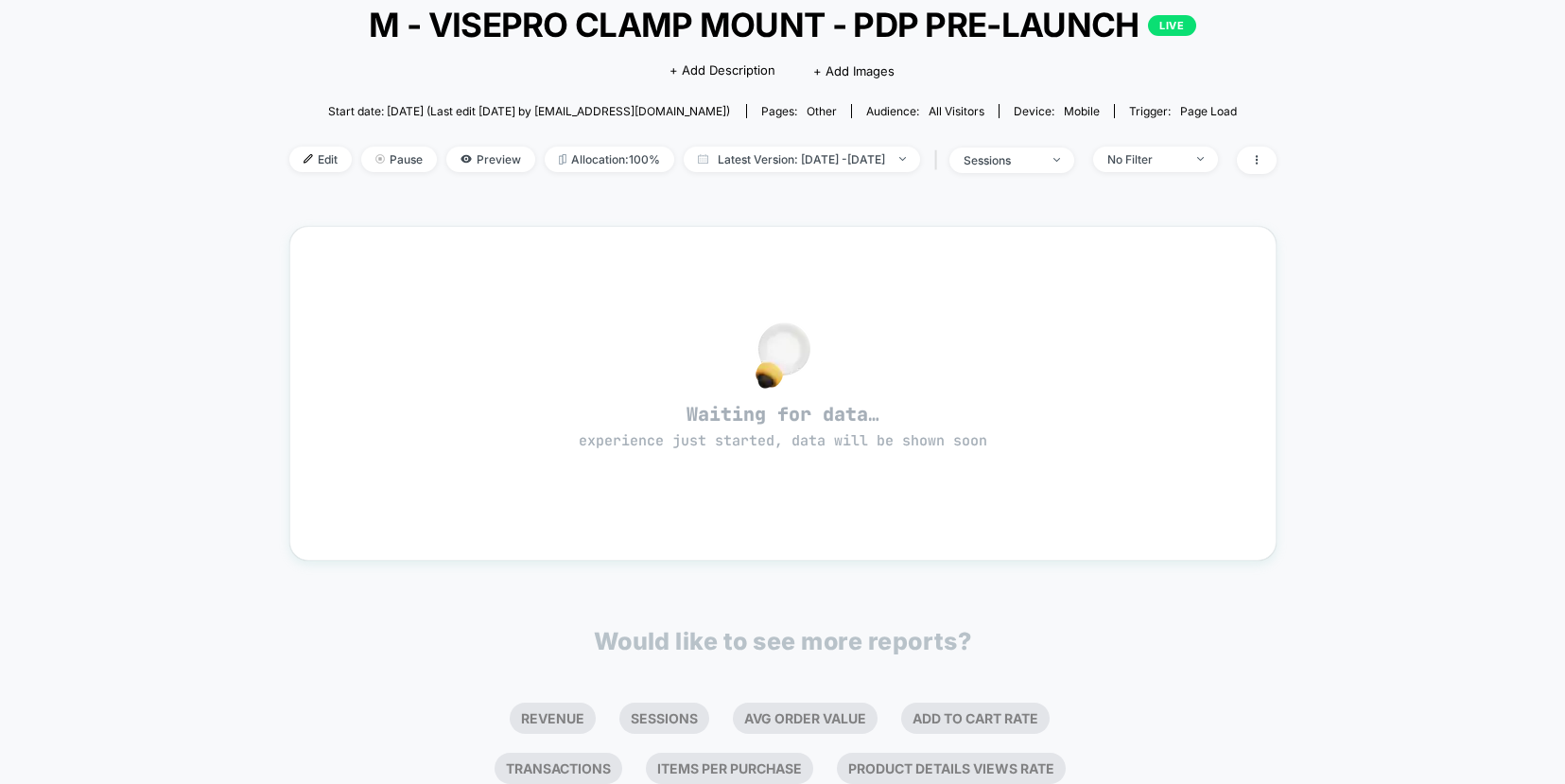
scroll to position [140, 0]
